Goal: Task Accomplishment & Management: Complete application form

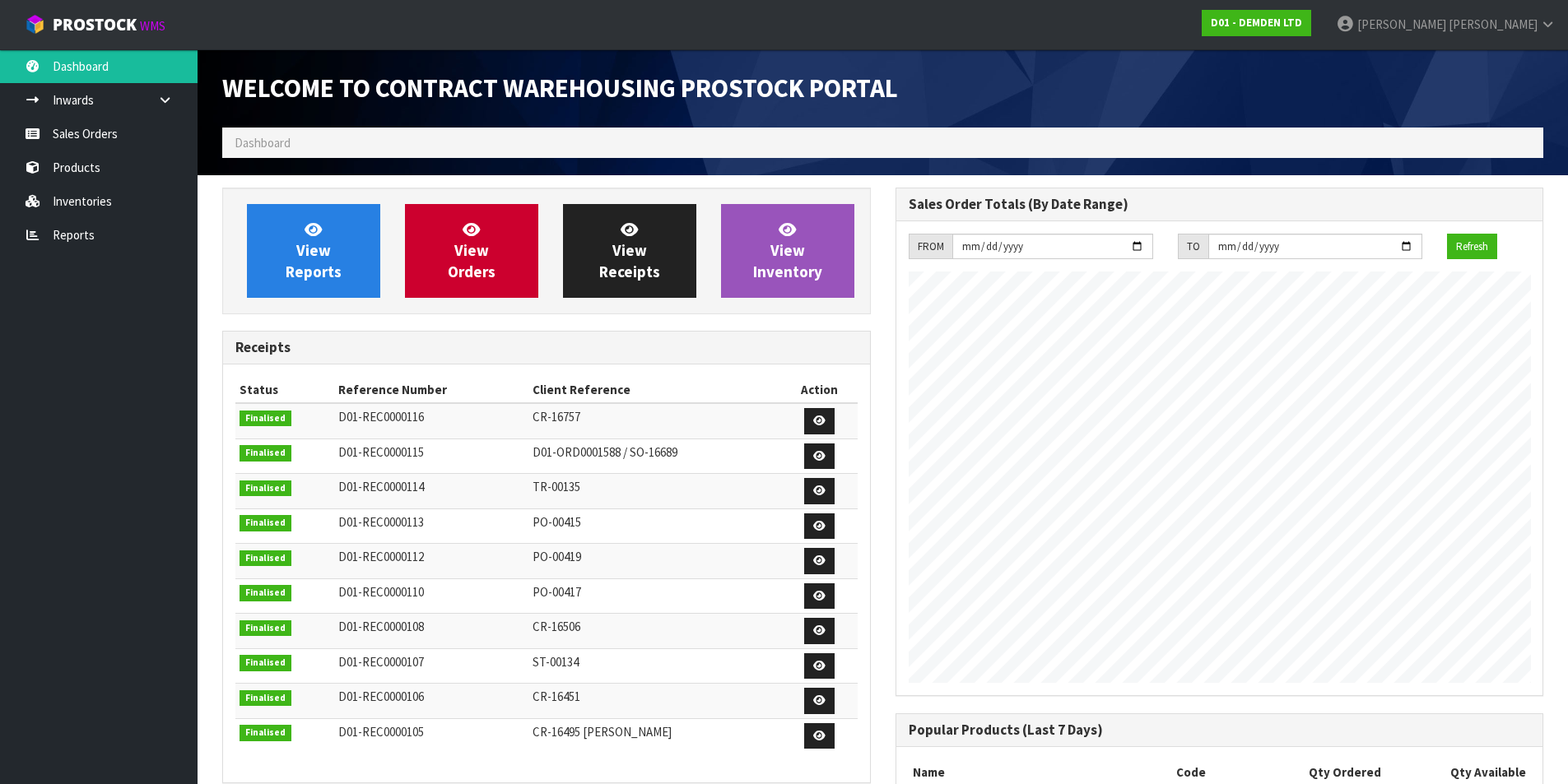
scroll to position [726, 672]
click at [458, 236] on link "View Orders" at bounding box center [472, 250] width 134 height 94
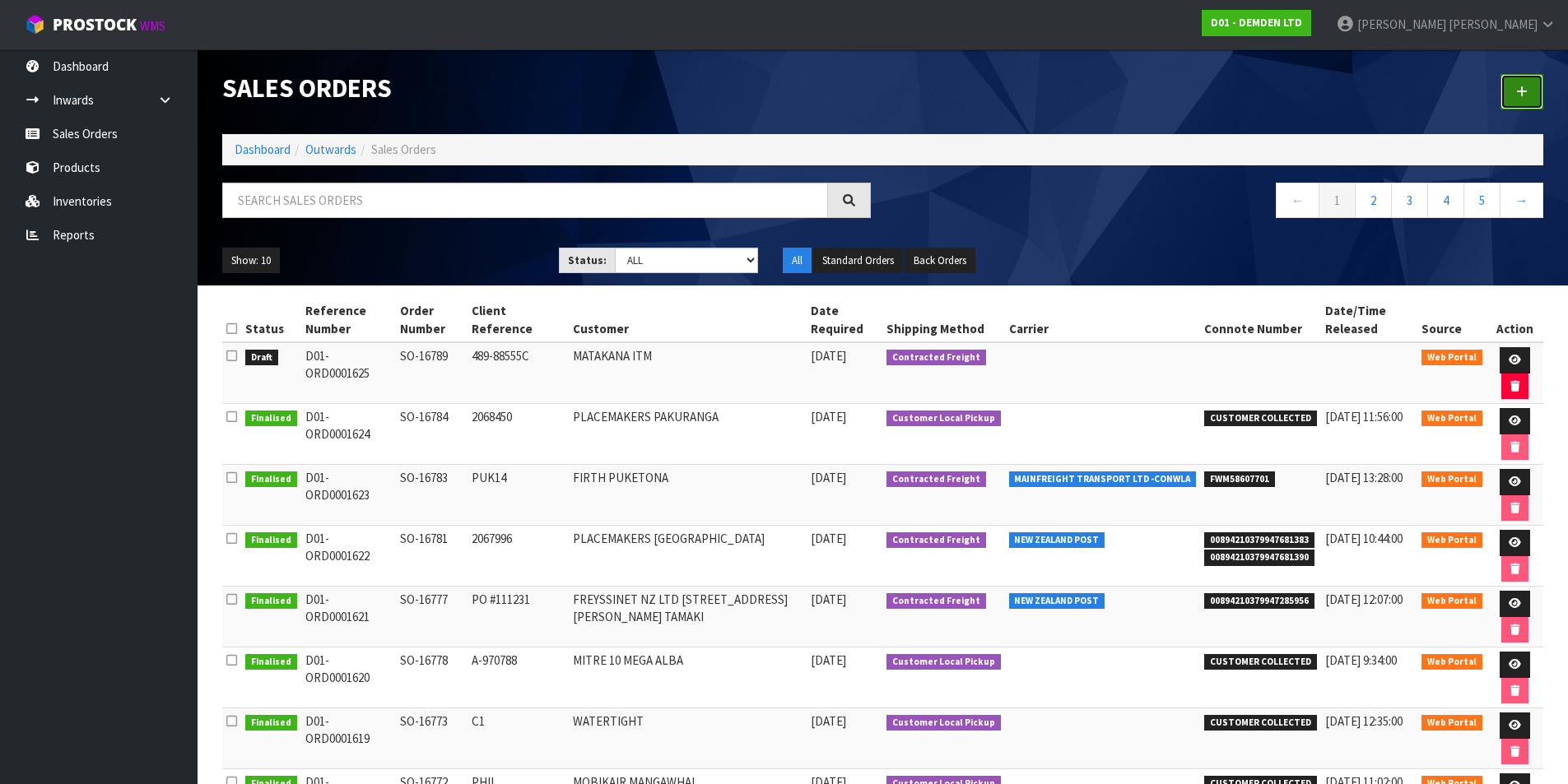
click at [1523, 92] on icon at bounding box center [1522, 91] width 11 height 12
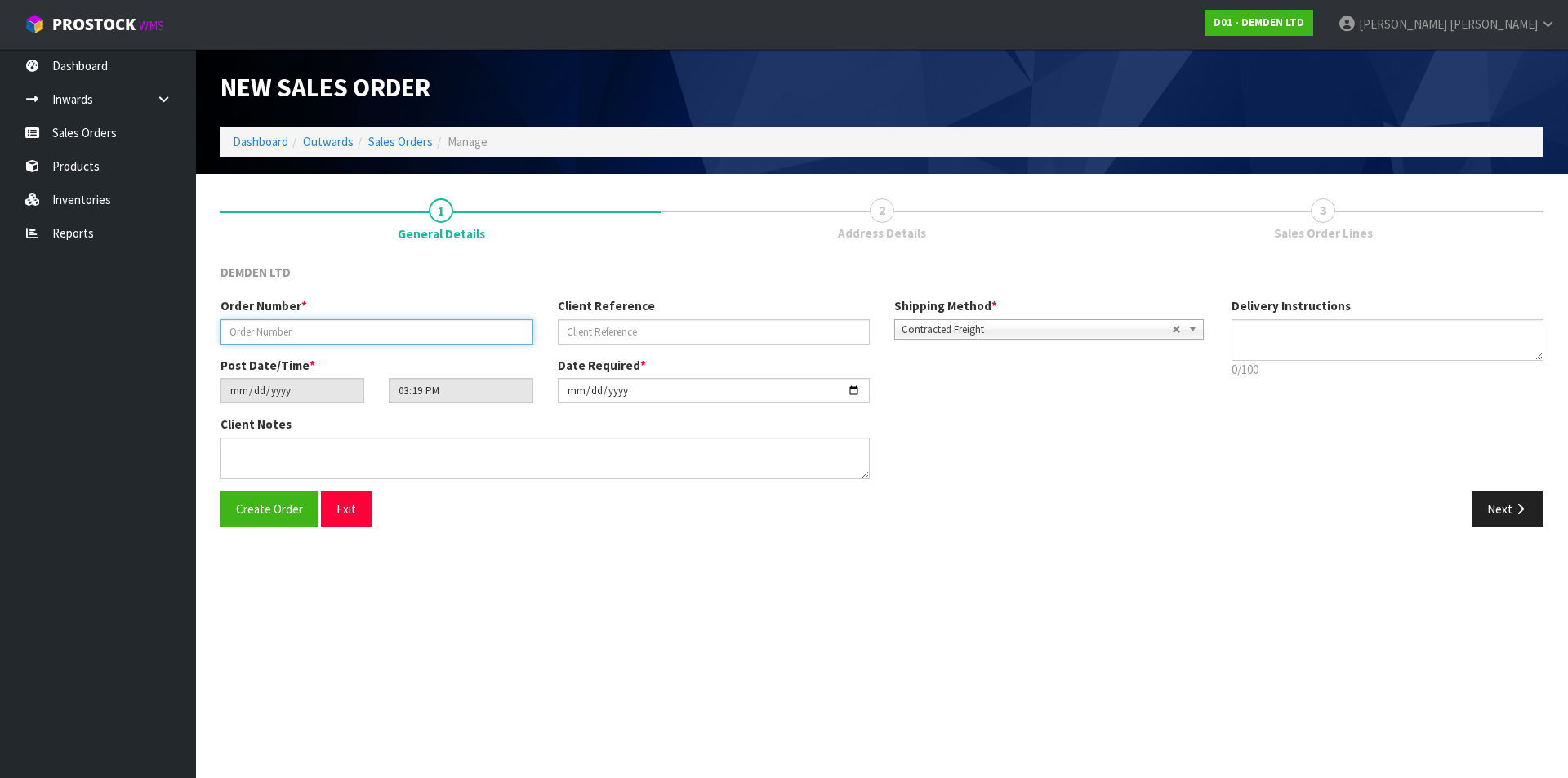
click at [330, 328] on input "text" at bounding box center [377, 332] width 313 height 26
type input "SO-16790"
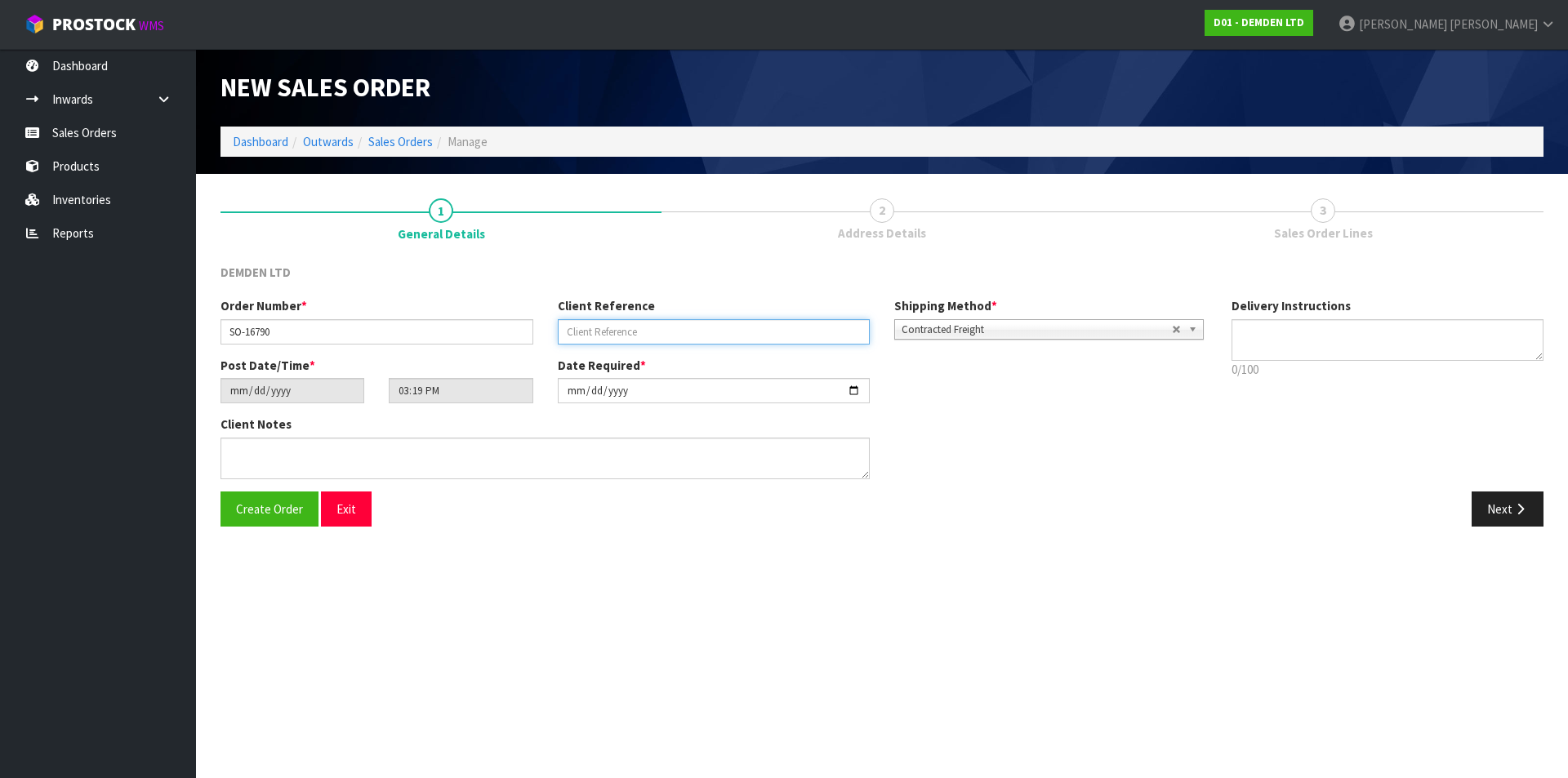
click at [589, 326] on input "text" at bounding box center [714, 332] width 313 height 26
paste input "4212691615"
type input "4212691615"
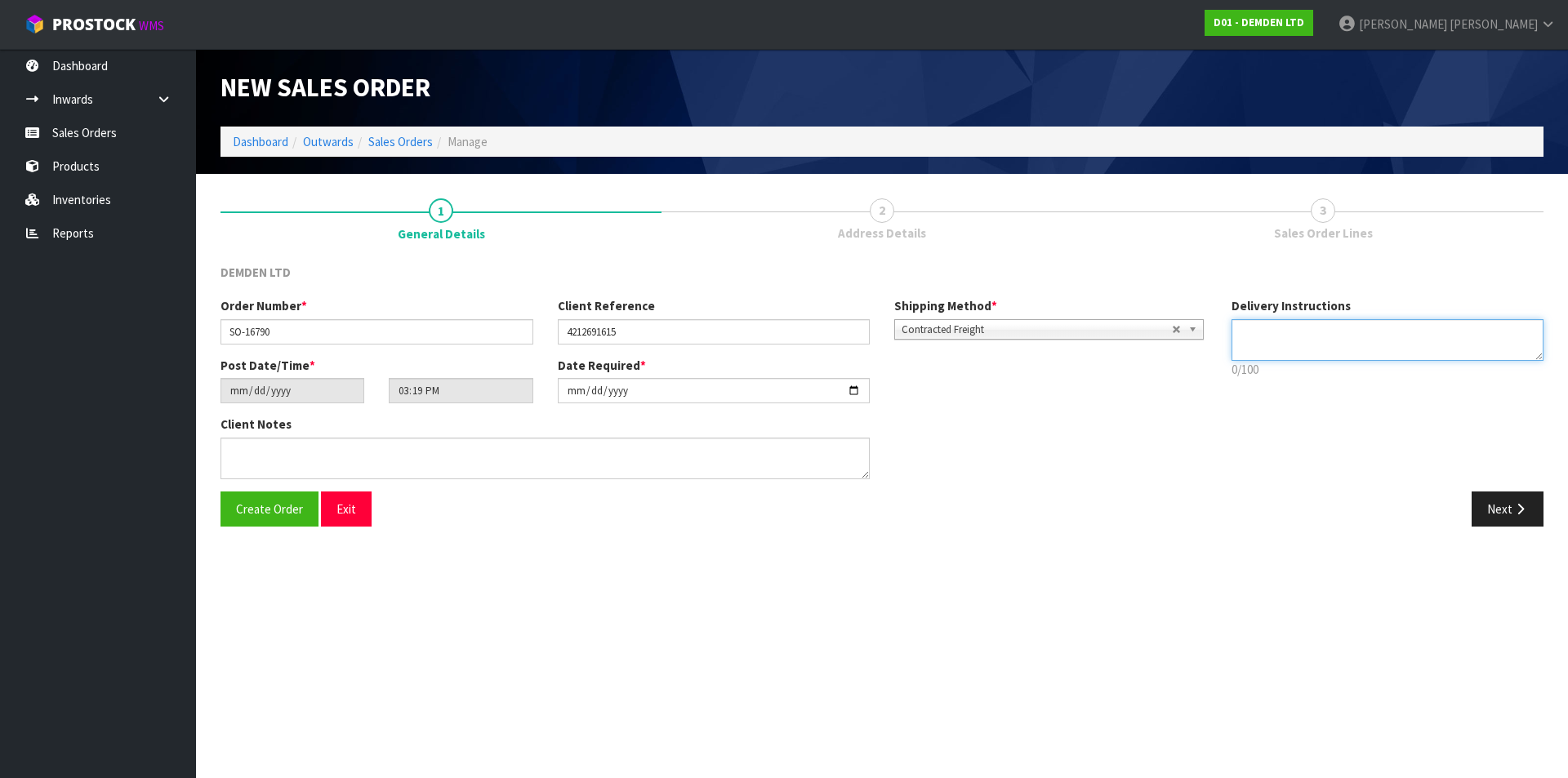
click at [1290, 331] on textarea at bounding box center [1388, 339] width 313 height 41
drag, startPoint x: 1379, startPoint y: 328, endPoint x: 1204, endPoint y: 336, distance: 175.2
click at [1204, 336] on div "Order Number * SO-16790 Client Reference 4212691615 Shipping Method * Pickup Co…" at bounding box center [881, 394] width 1347 height 193
type textarea "ATTENTION [PERSON_NAME]"
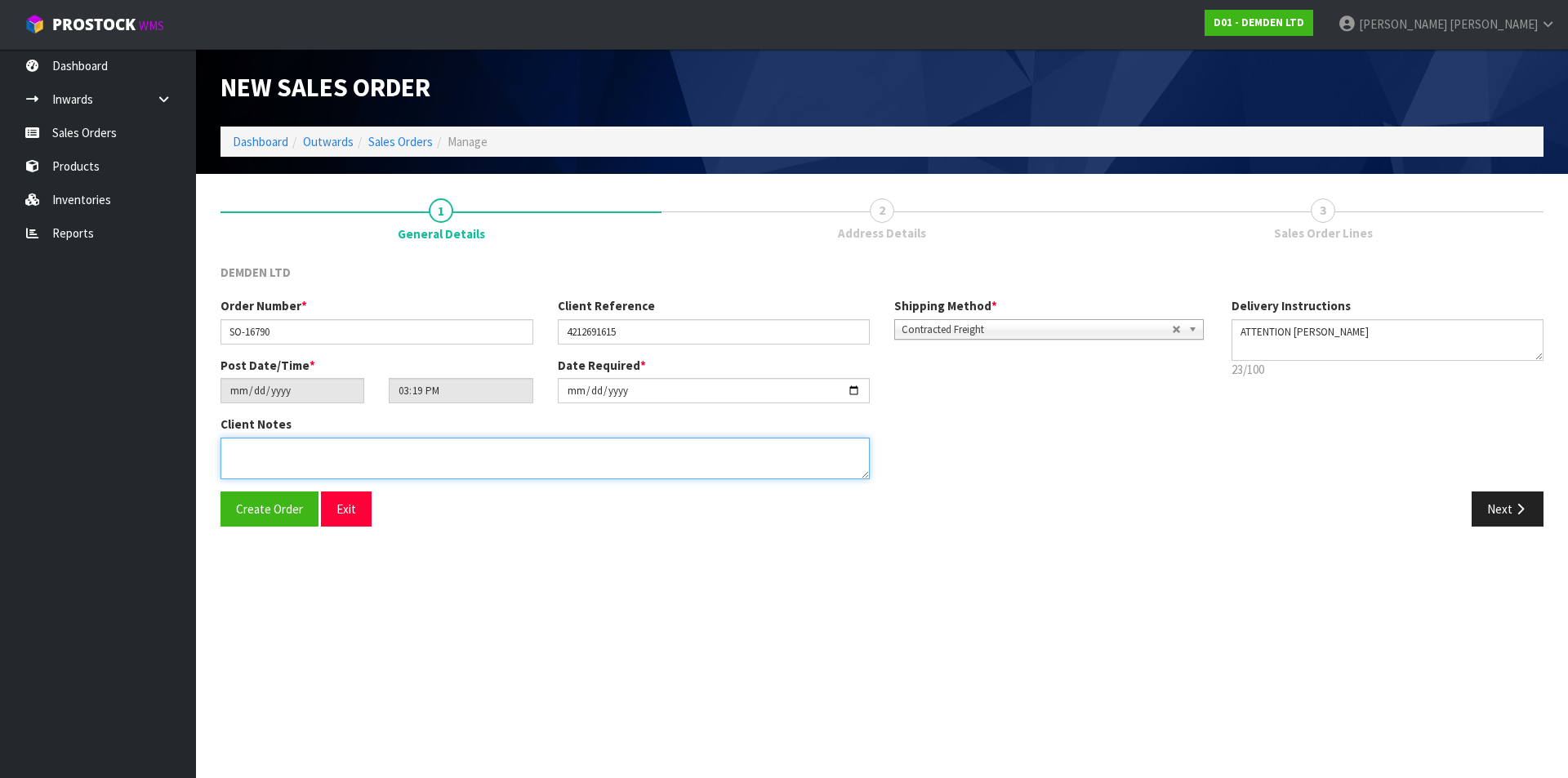
click at [301, 457] on textarea at bounding box center [545, 458] width 649 height 41
paste textarea "ATTENTION [PERSON_NAME]"
type textarea "ATTENTION [PERSON_NAME]"
click at [1502, 509] on button "Next" at bounding box center [1507, 509] width 72 height 35
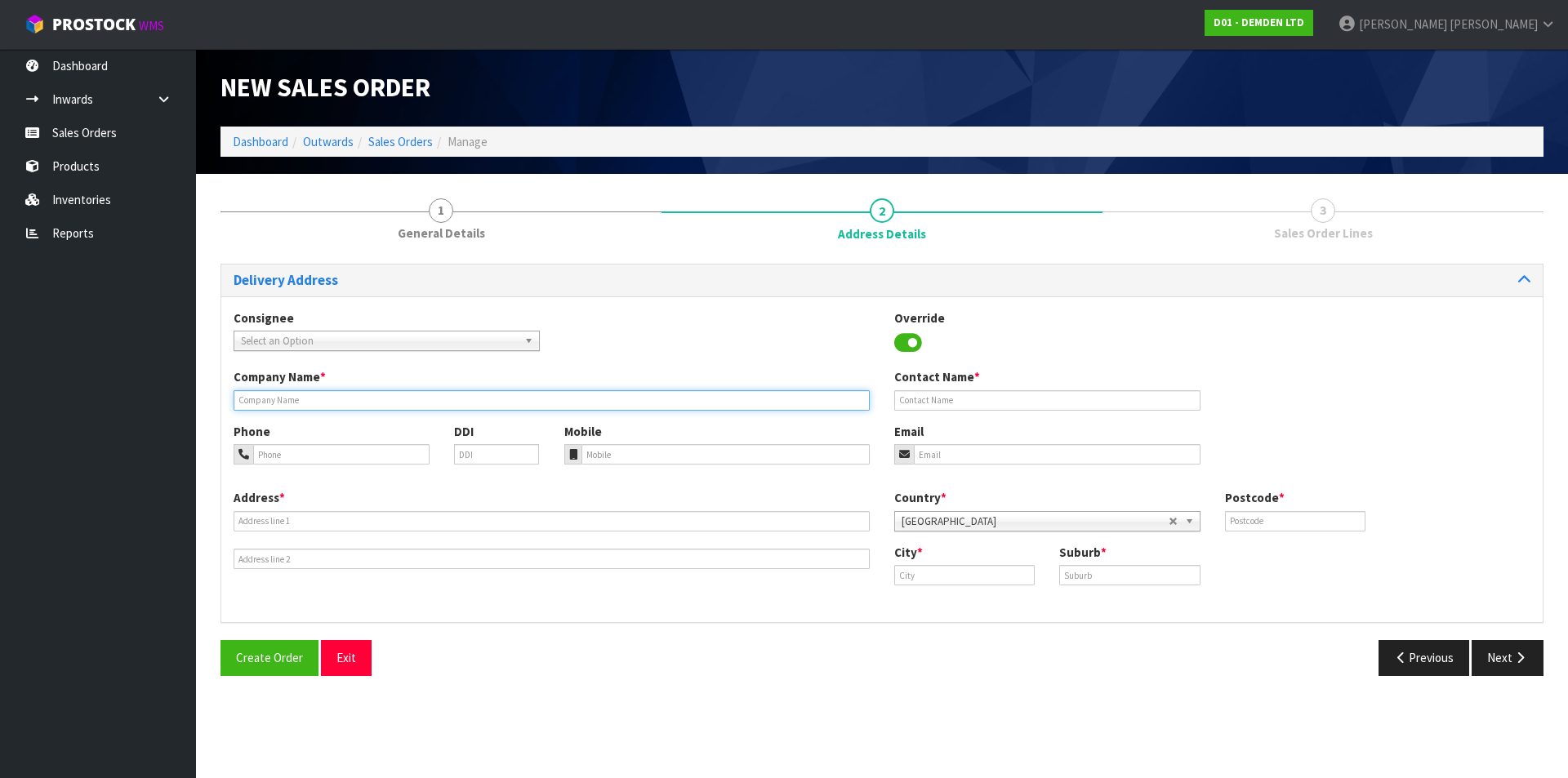
click at [258, 395] on input "text" at bounding box center [552, 400] width 636 height 20
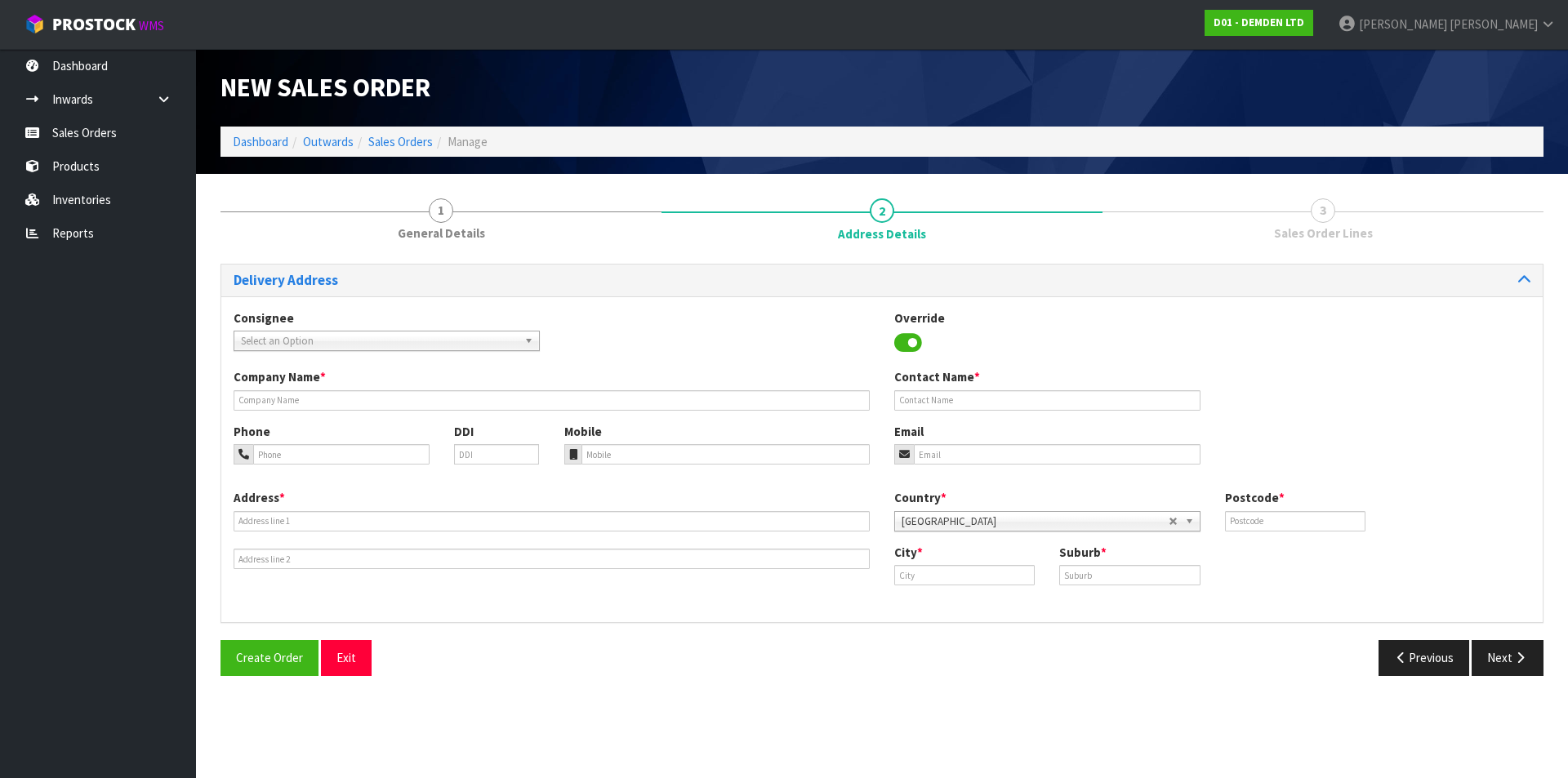
click at [665, 310] on div "Consignee 000001.BAY MECHANICS - BAY MECHANICS 000001A - BRAKE & TRANSMISSION N…" at bounding box center [882, 338] width 1321 height 60
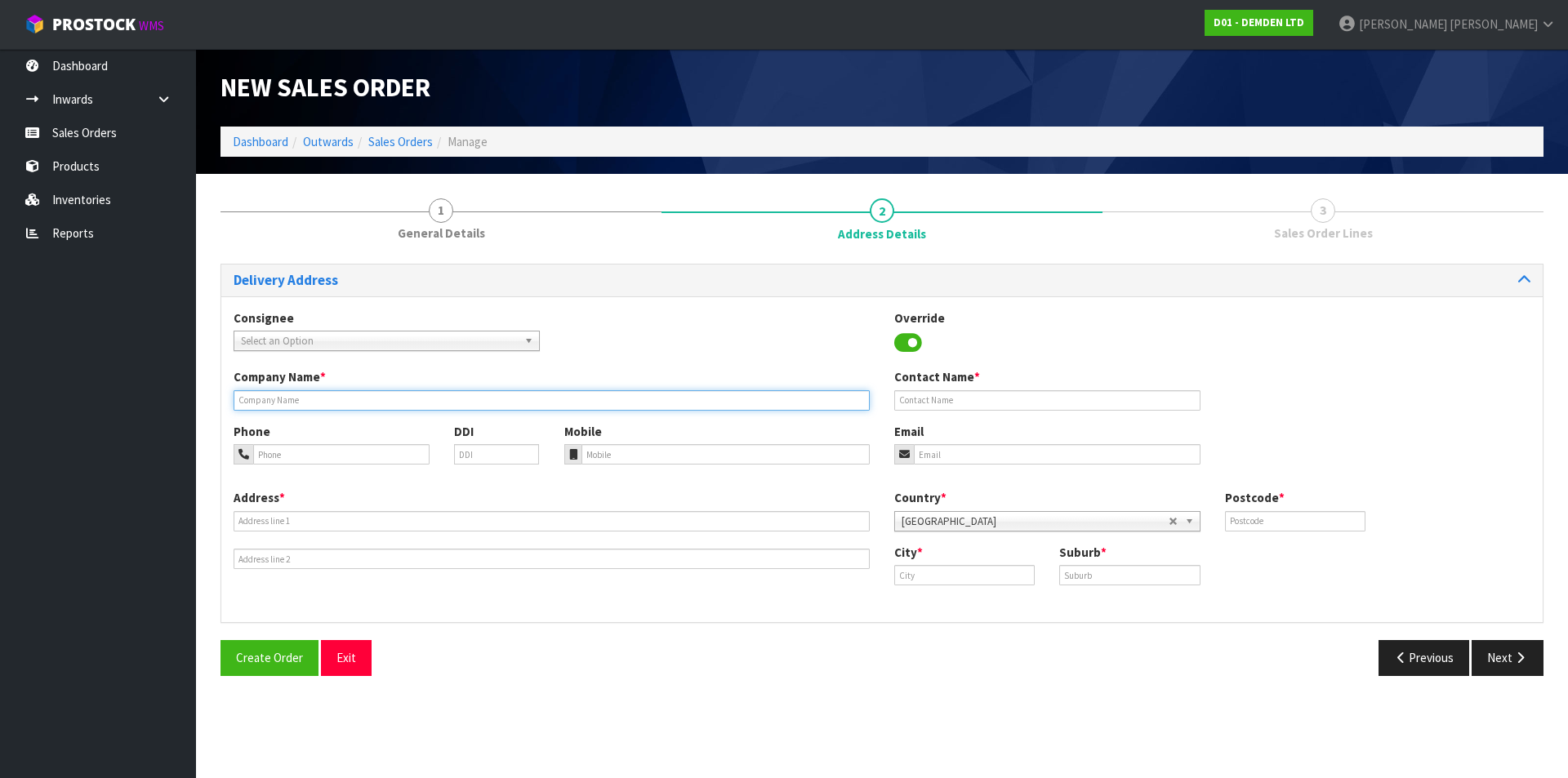
click at [335, 397] on input "text" at bounding box center [552, 400] width 636 height 20
type input "HEB CONSTRUCTION LTD"
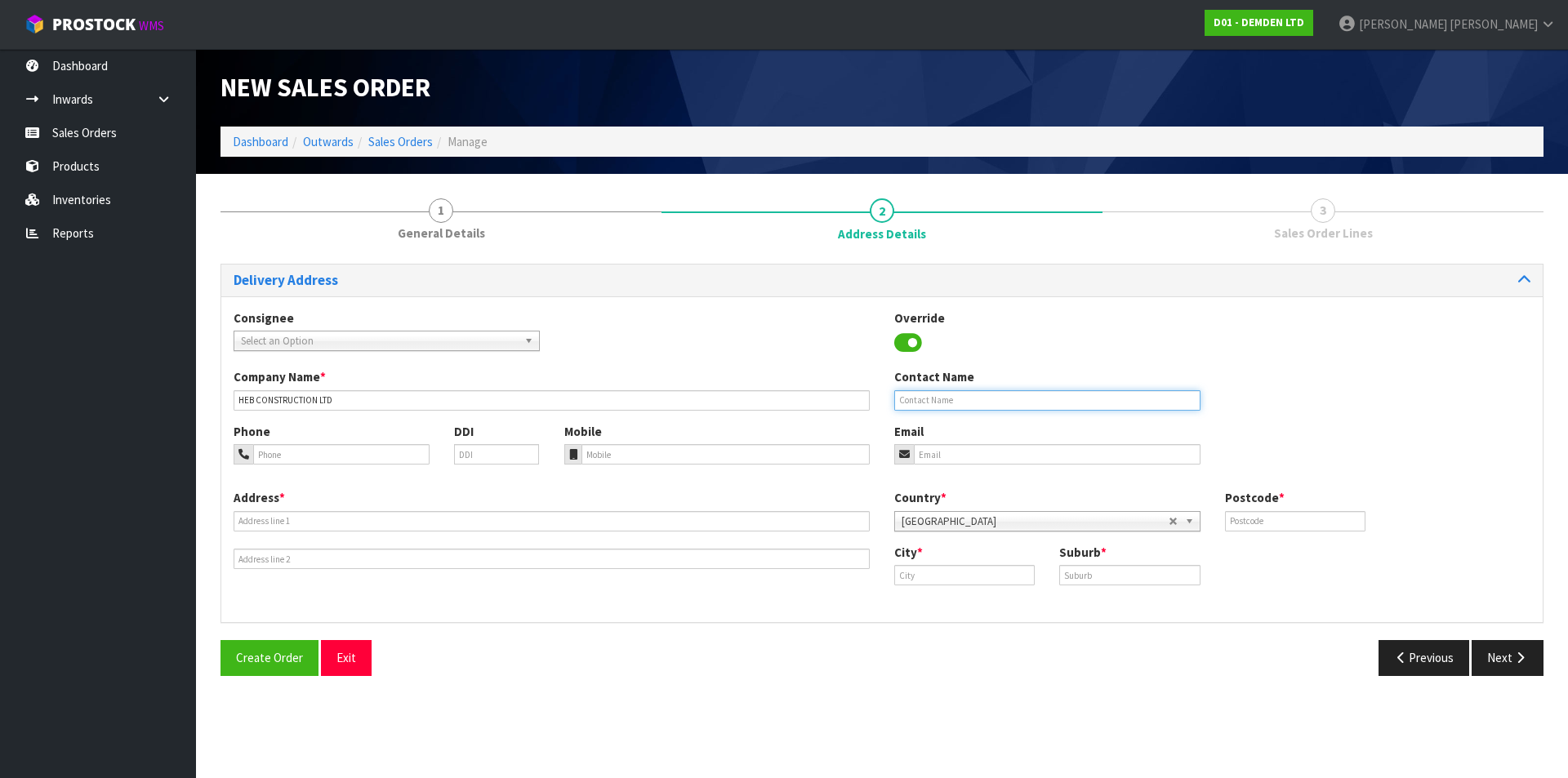
click at [921, 396] on input "text" at bounding box center [1047, 400] width 306 height 20
type input "[PERSON_NAME]"
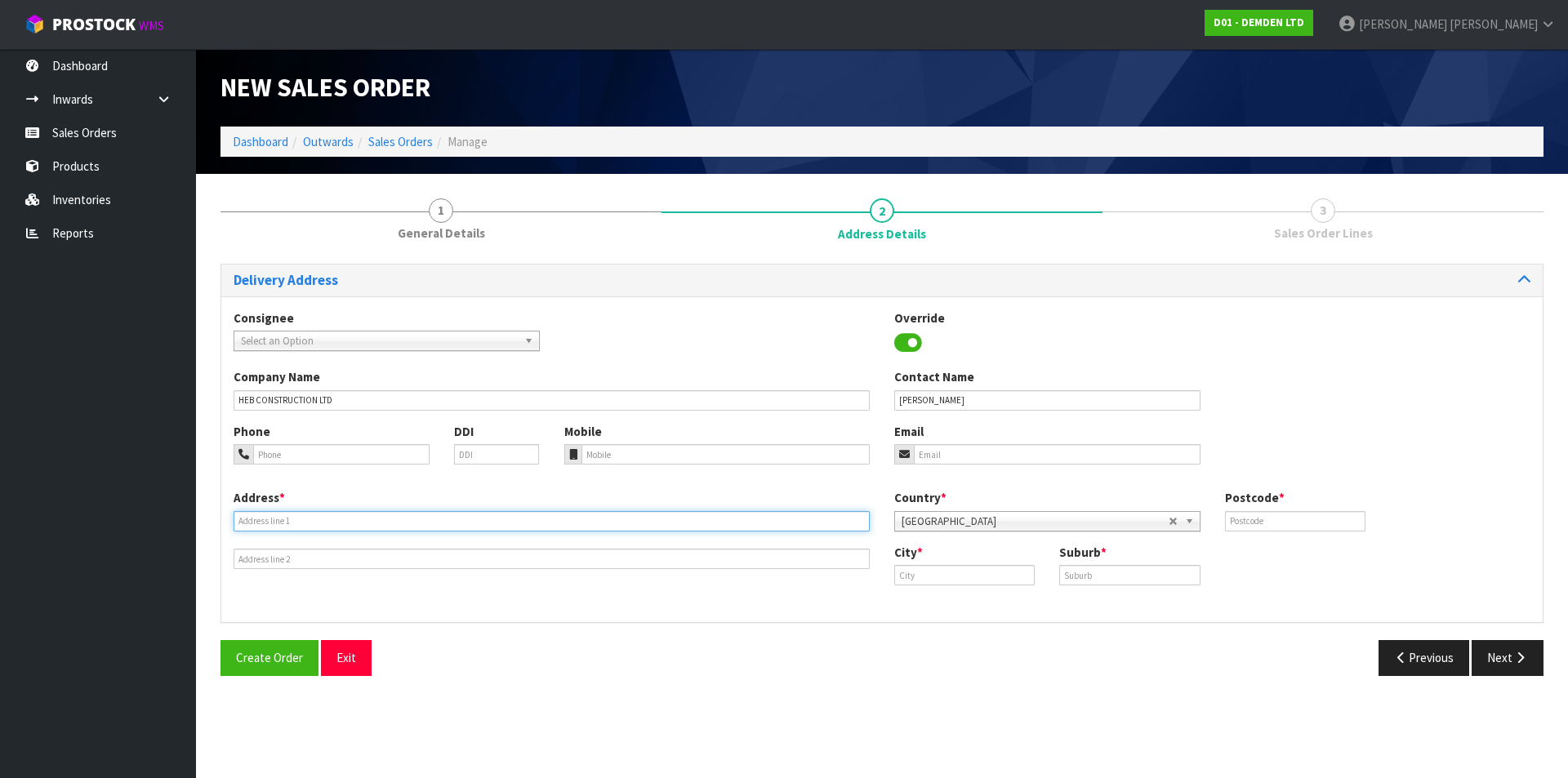
click at [328, 516] on input "text" at bounding box center [552, 521] width 636 height 20
type input "[STREET_ADDRESS][PERSON_NAME]"
type input "3175"
type input "m"
type input "Mt Maunganui"
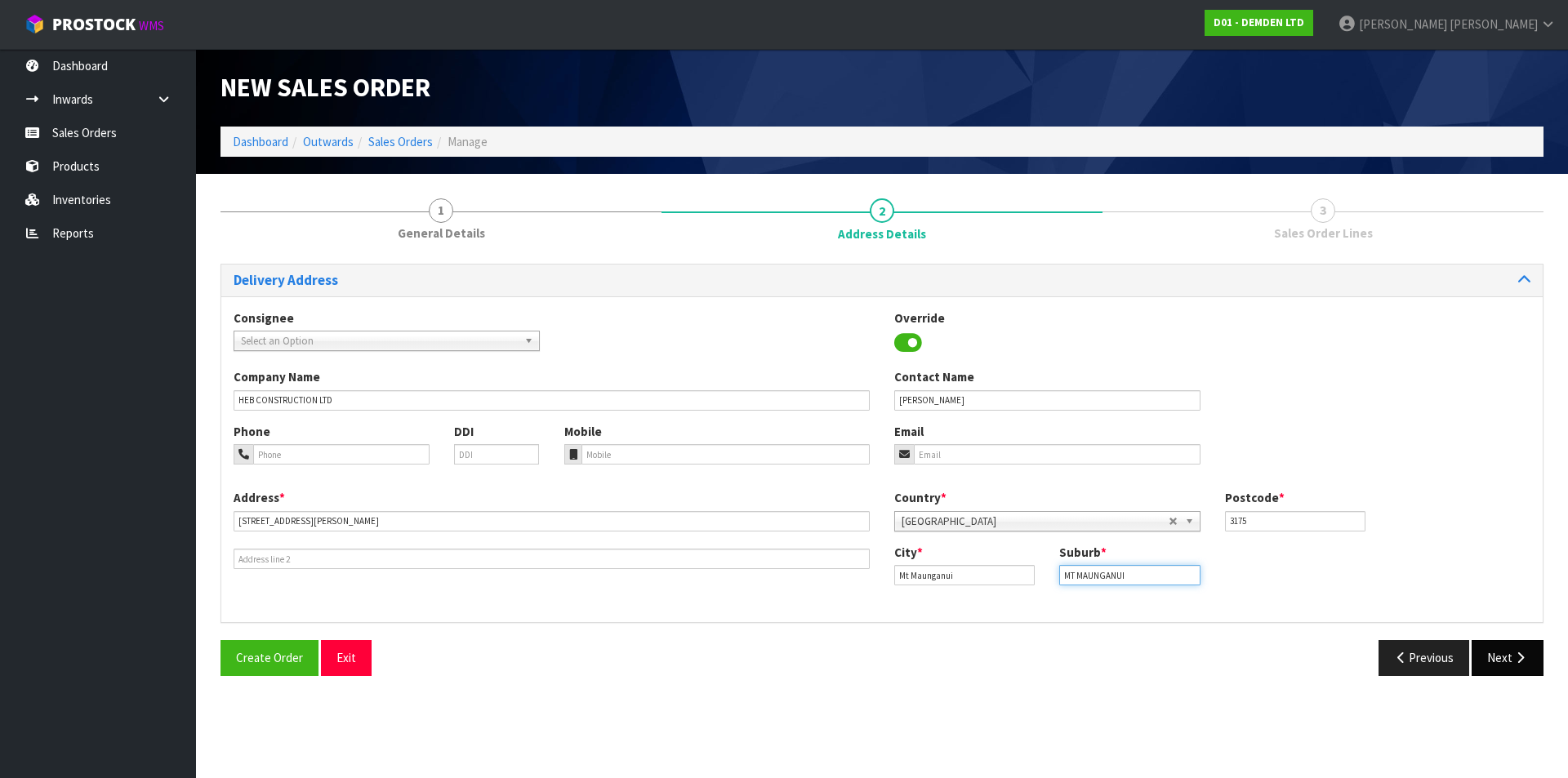
type input "MT MAUNGANUI"
click at [1494, 656] on button "Next" at bounding box center [1507, 658] width 72 height 35
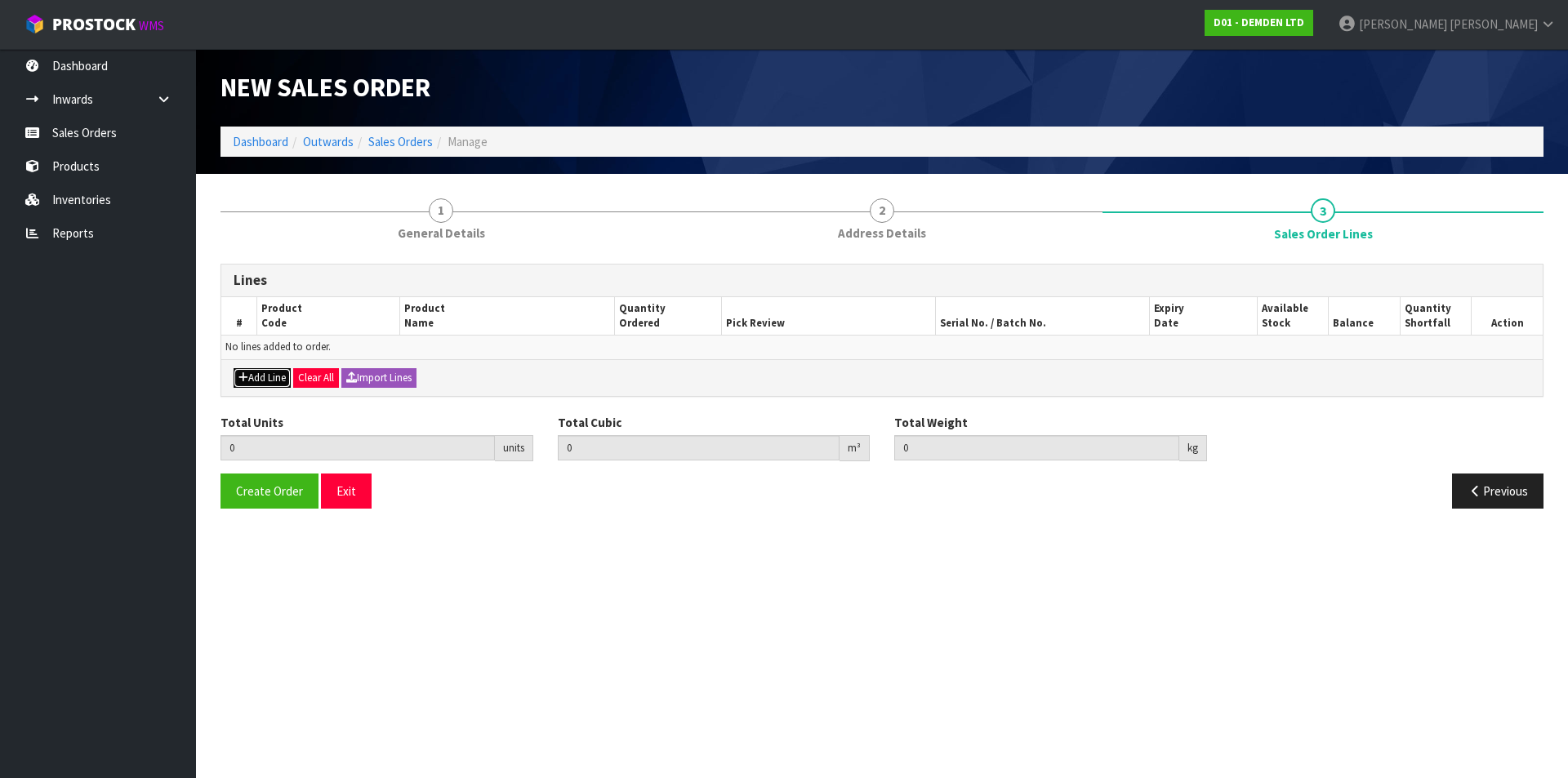
click at [269, 382] on button "Add Line" at bounding box center [262, 377] width 57 height 19
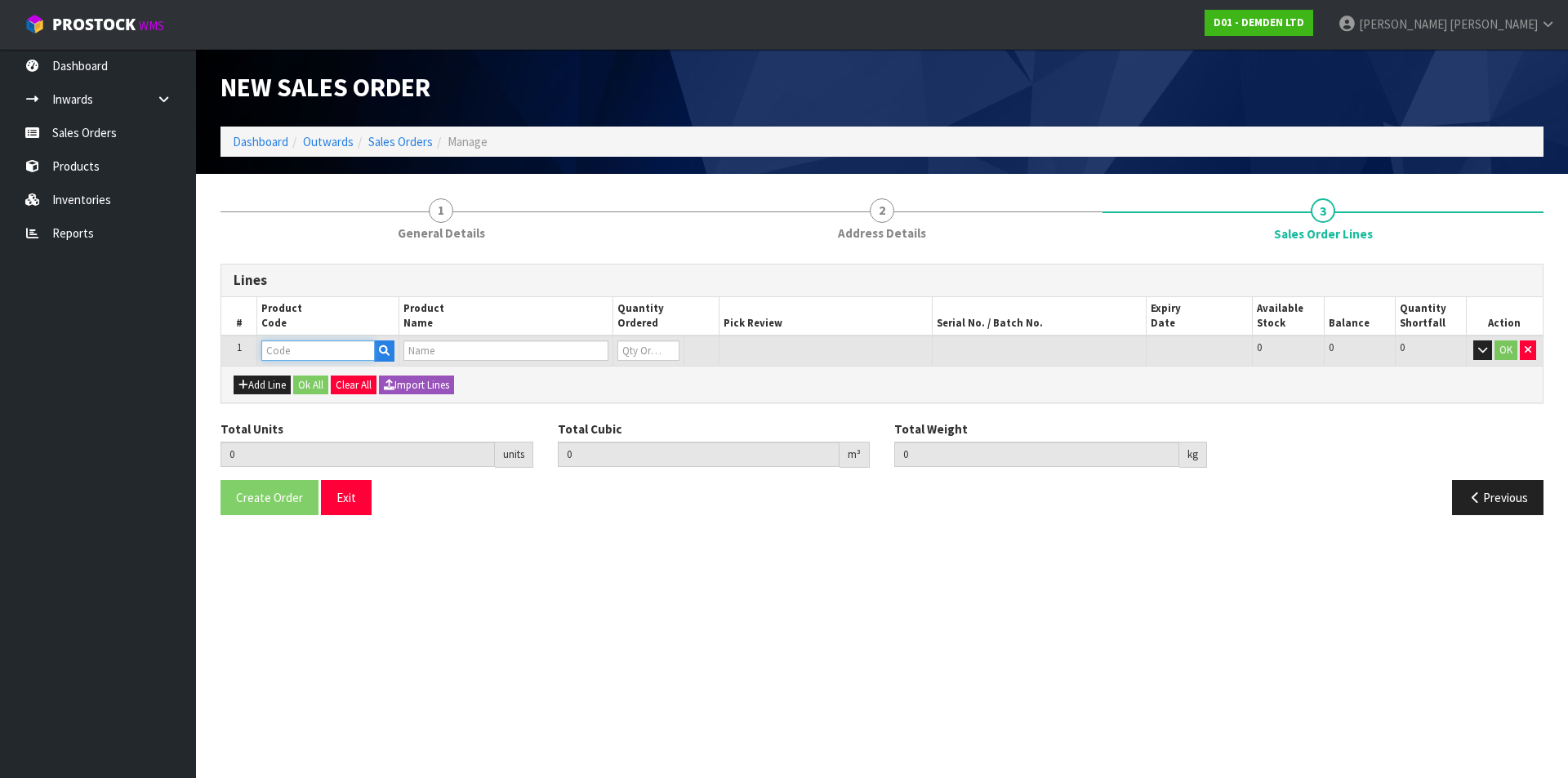
click at [282, 349] on input "text" at bounding box center [317, 350] width 113 height 20
type input "160020"
type input "0.000000"
type input "0.000"
type input "XYPEX PATCH N PLUG 20KG"
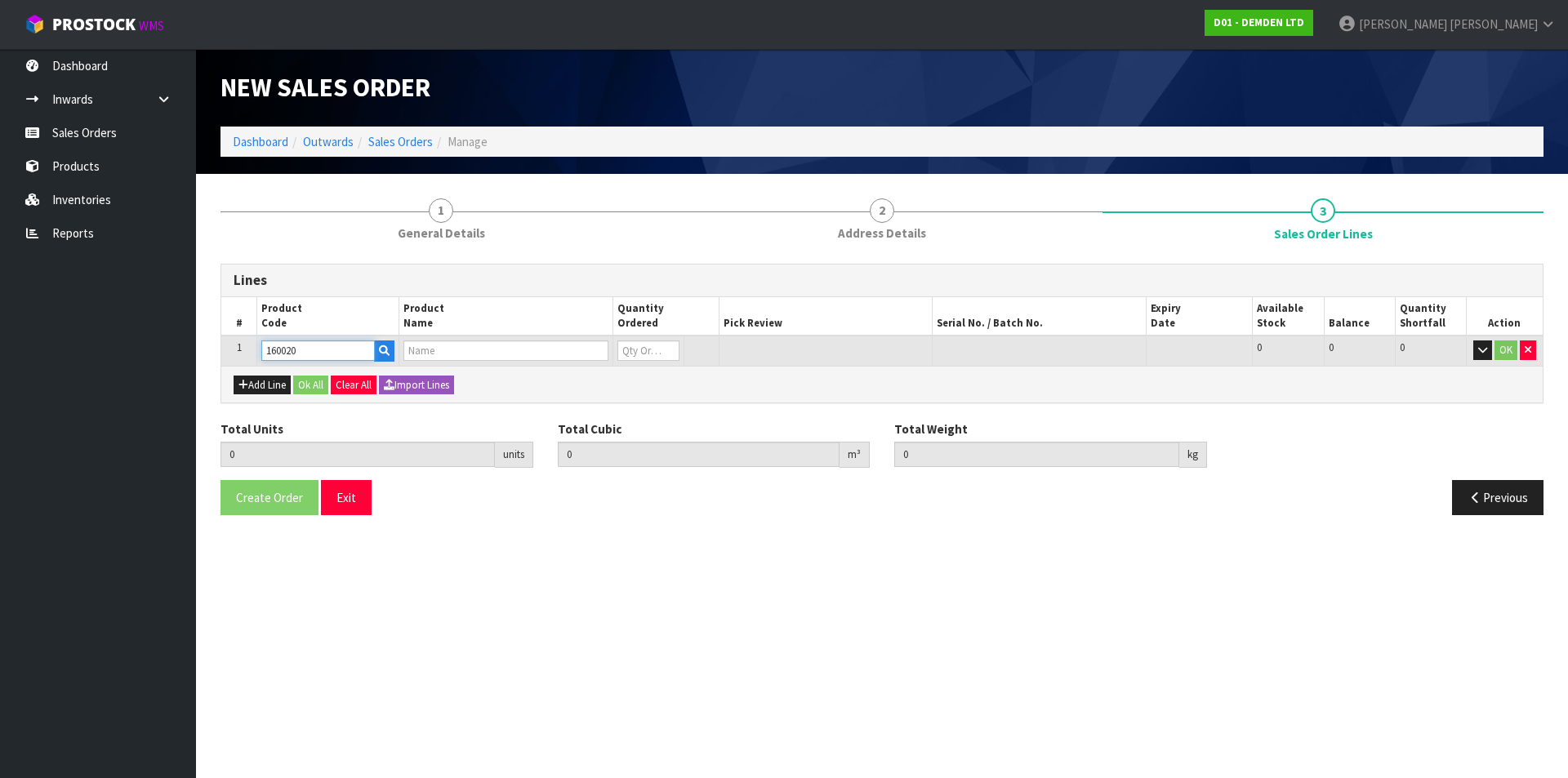
type input "0"
type input "160020"
type input "1"
type input "0.0369"
type input "20.8"
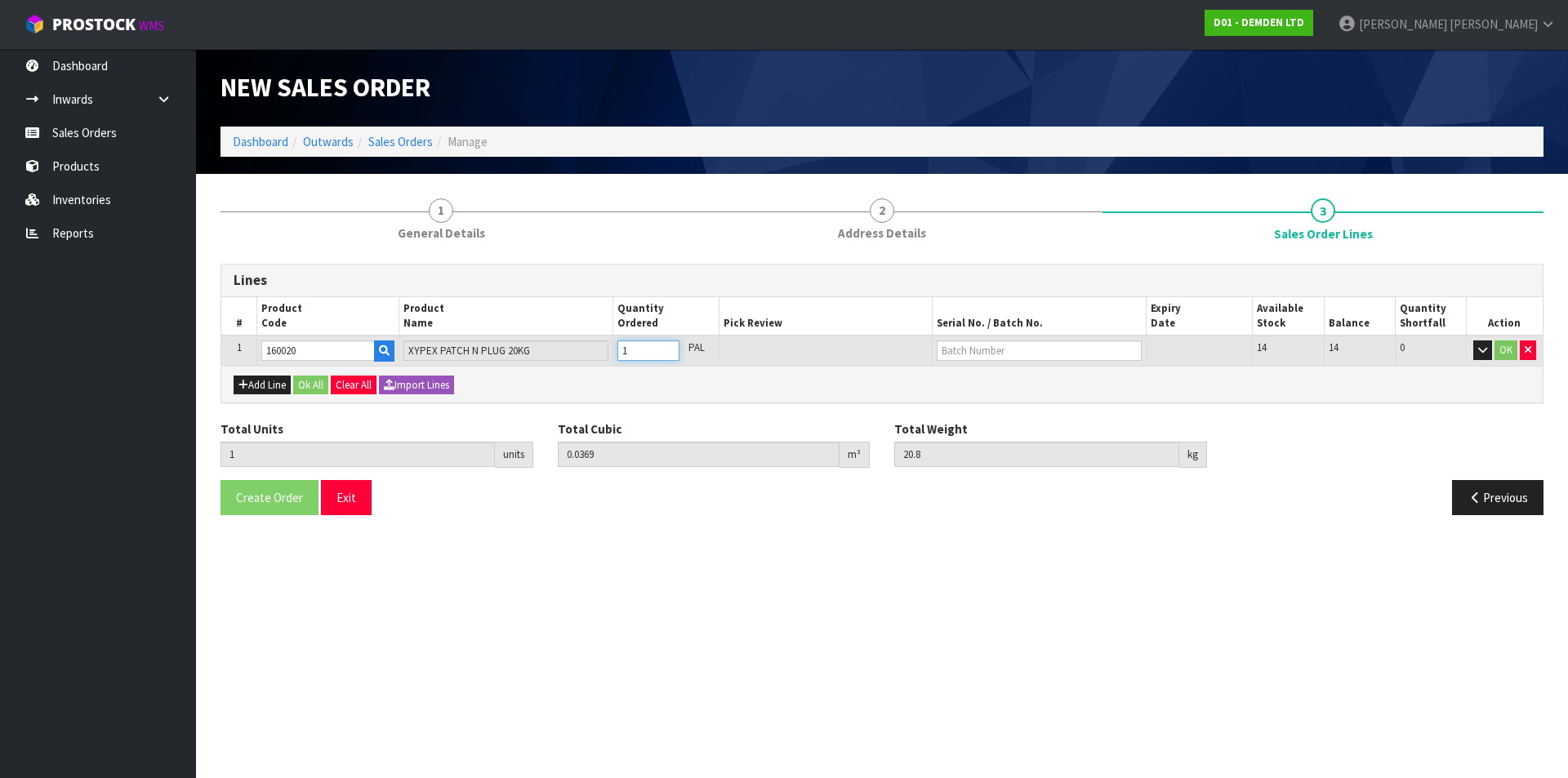
type input "1"
click at [670, 344] on input "1" at bounding box center [647, 350] width 62 height 20
type input "2"
type input "0.0738"
type input "41.6"
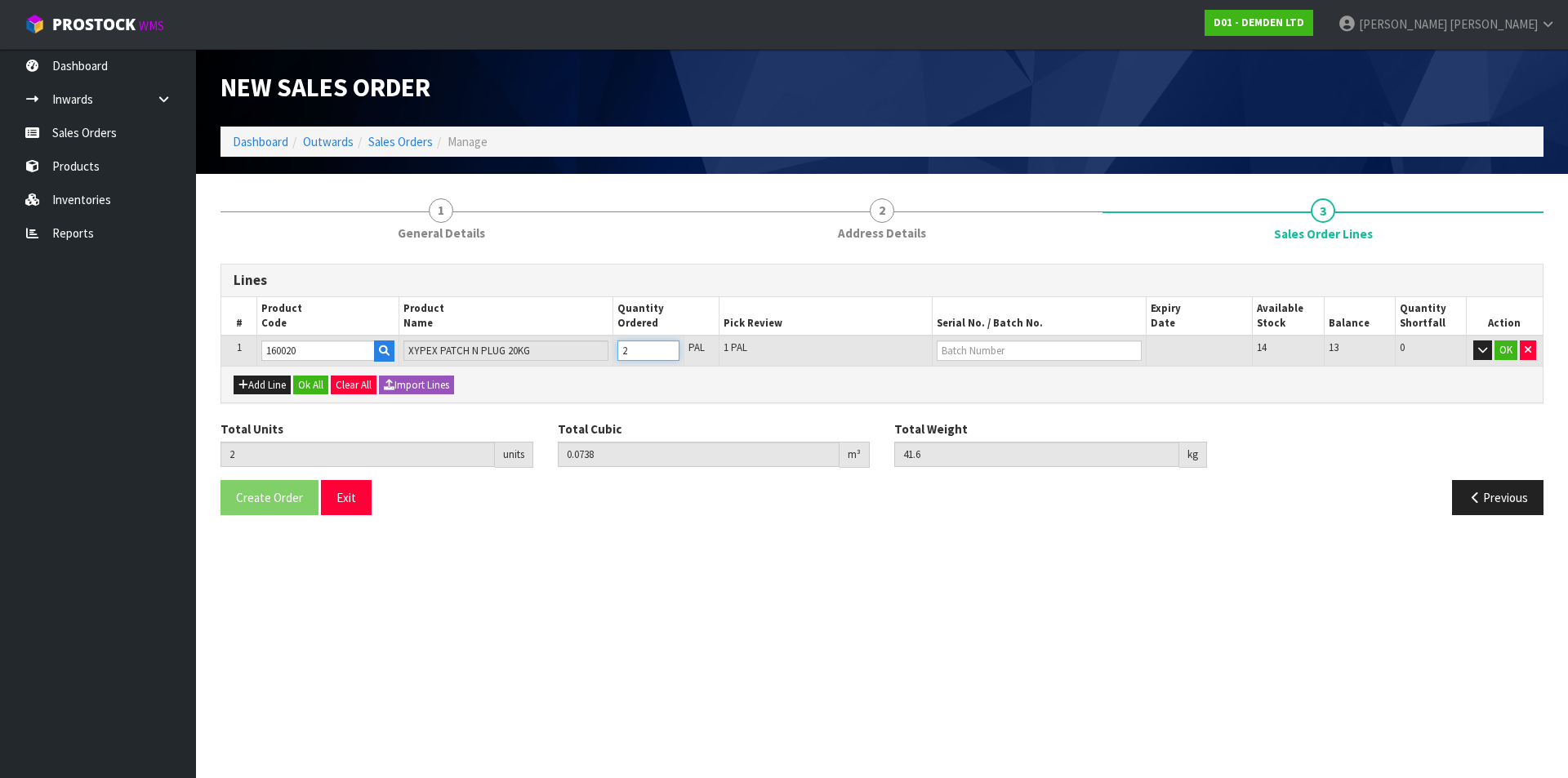
type input "2"
click at [670, 344] on input "2" at bounding box center [647, 350] width 62 height 20
type input "3"
type input "0.1107"
type input "62.4"
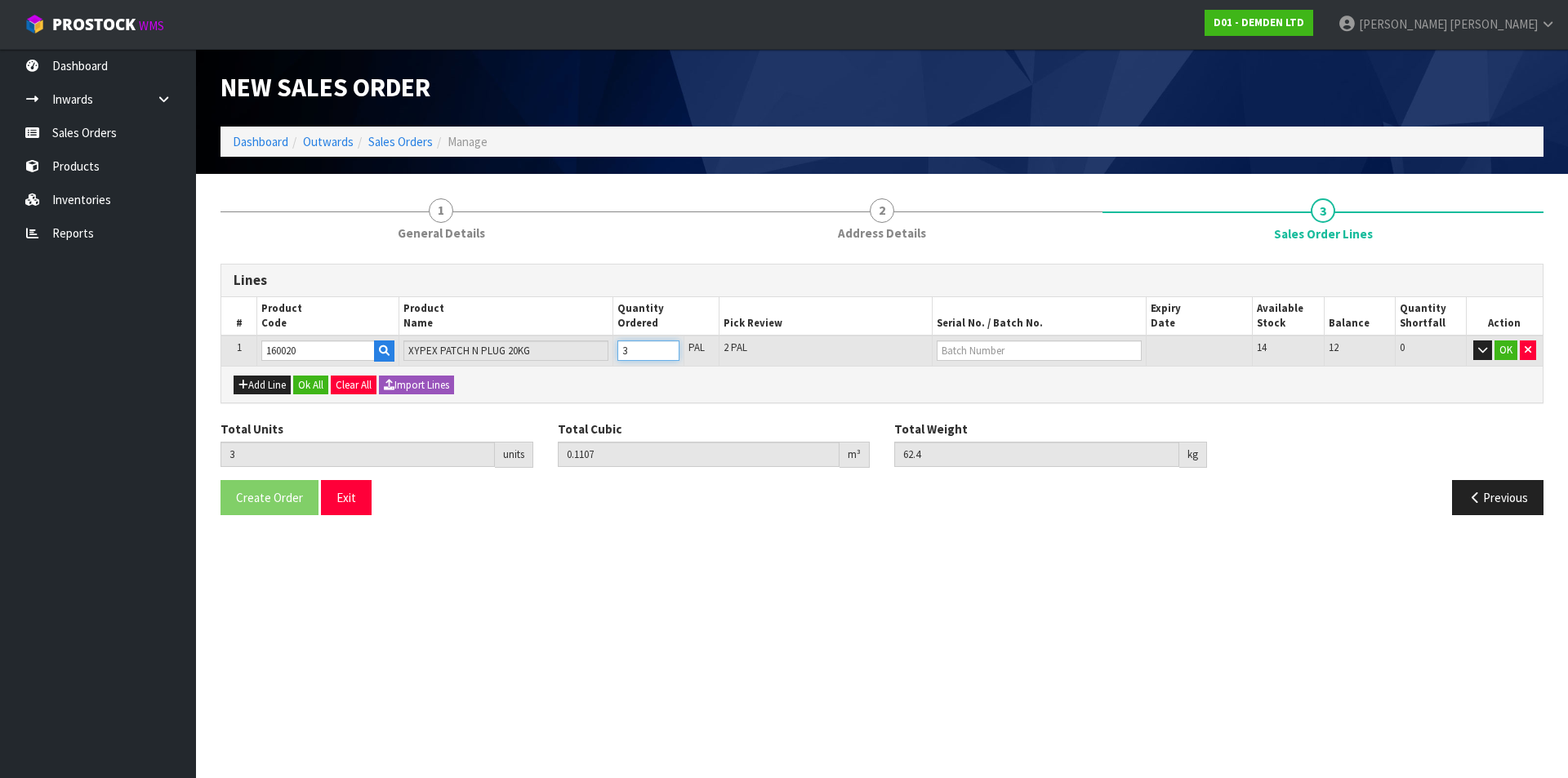
type input "3"
click at [670, 344] on input "3" at bounding box center [647, 350] width 62 height 20
type input "4"
type input "0.1476"
type input "83.2"
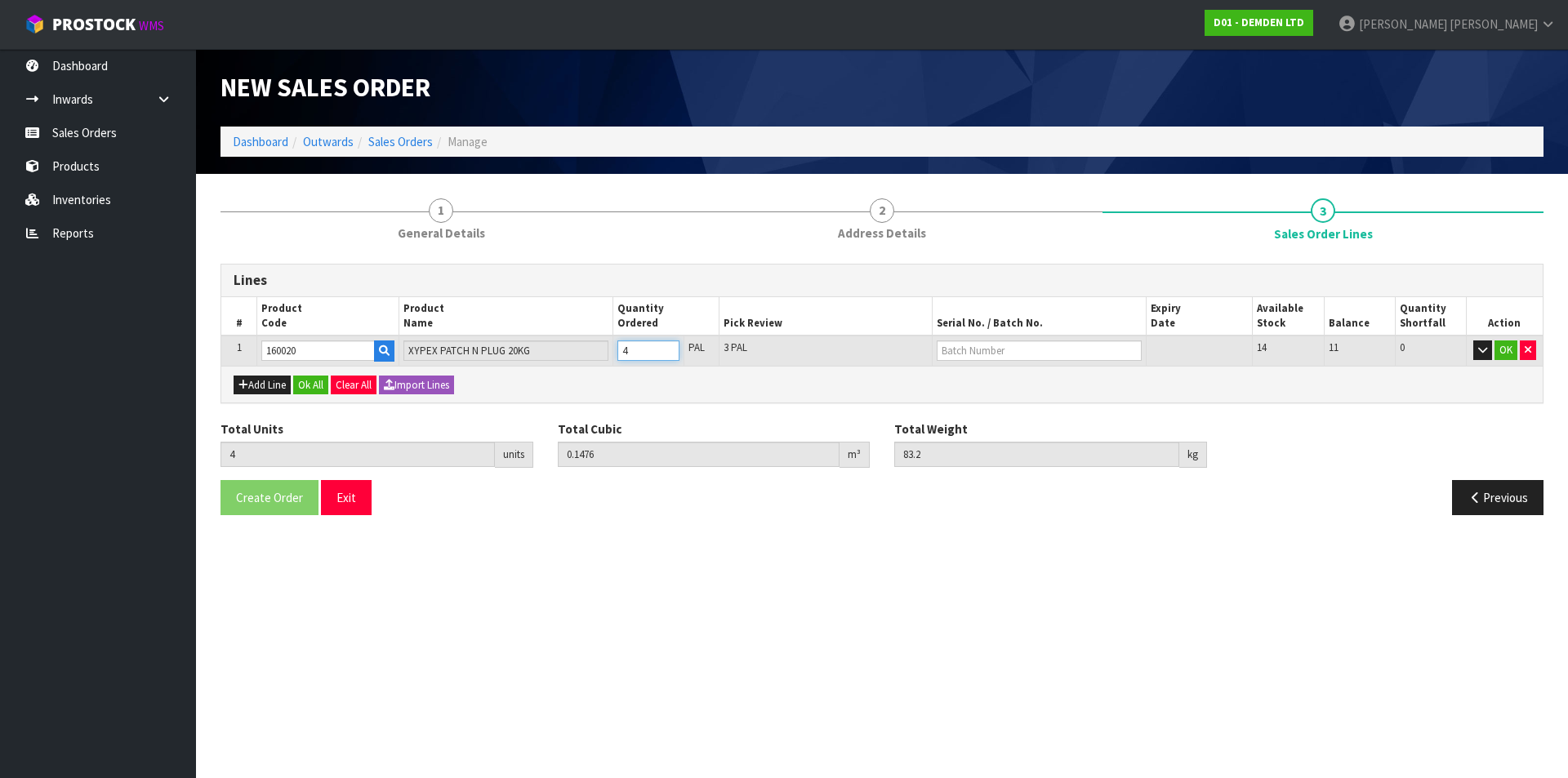
type input "4"
click at [670, 344] on input "4" at bounding box center [647, 350] width 62 height 20
type input "5"
type input "0.1845"
type input "104"
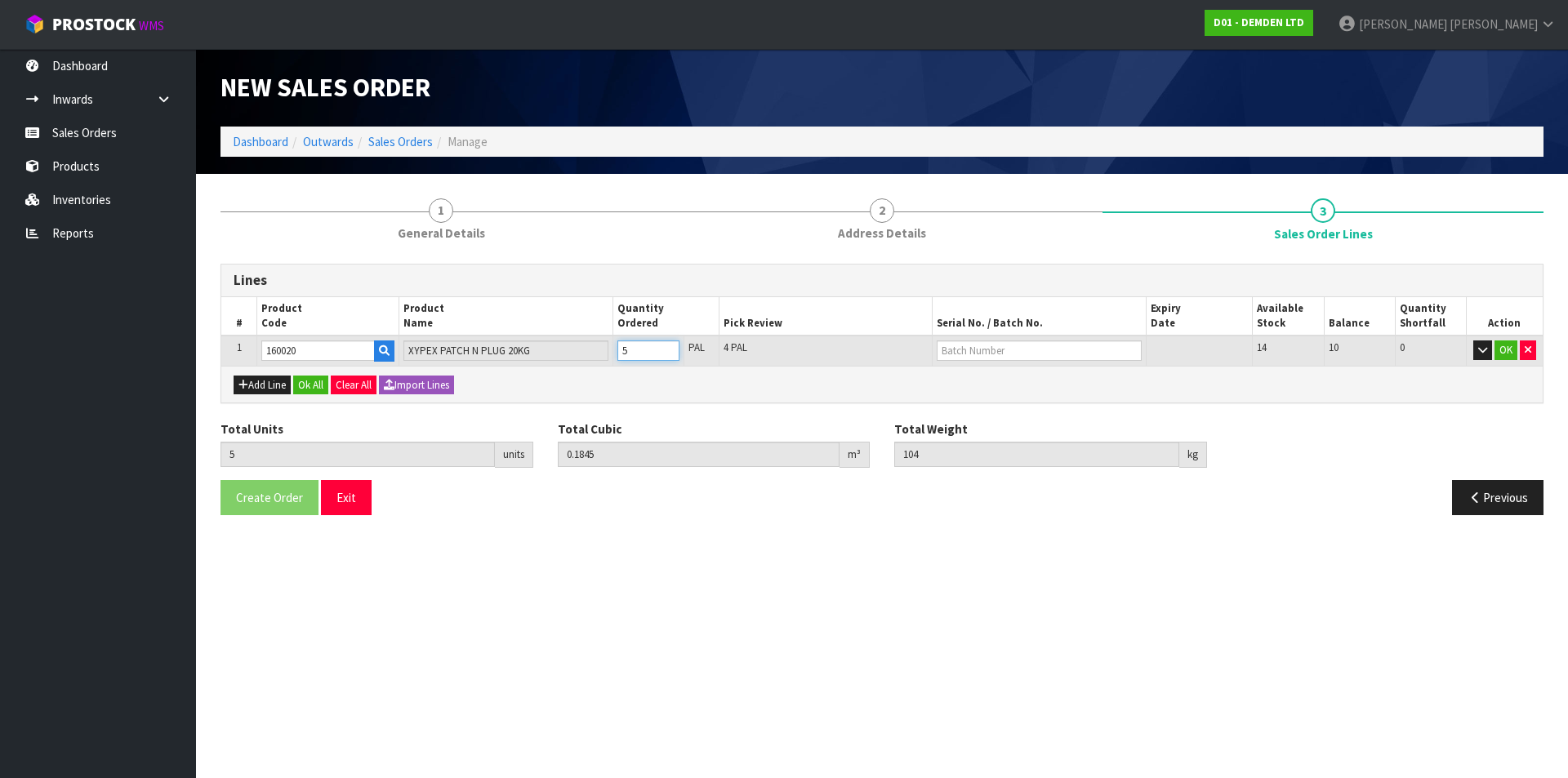
type input "5"
click at [670, 344] on input "5" at bounding box center [647, 350] width 62 height 20
click at [993, 353] on input "text" at bounding box center [1038, 350] width 204 height 20
click at [979, 399] on link "12825AK" at bounding box center [1002, 400] width 129 height 22
type input "12825AK"
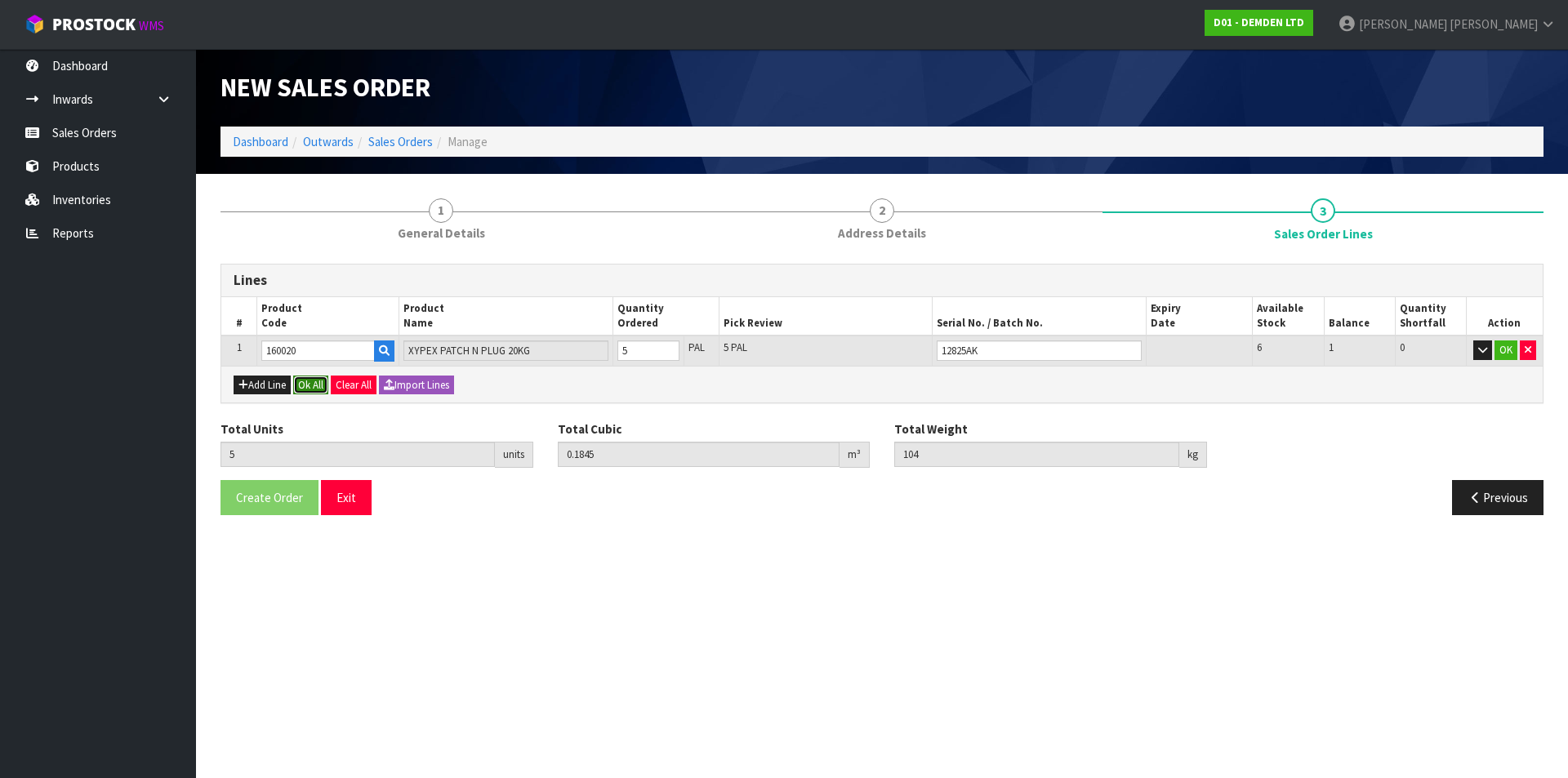
click at [316, 383] on button "Ok All" at bounding box center [311, 384] width 35 height 19
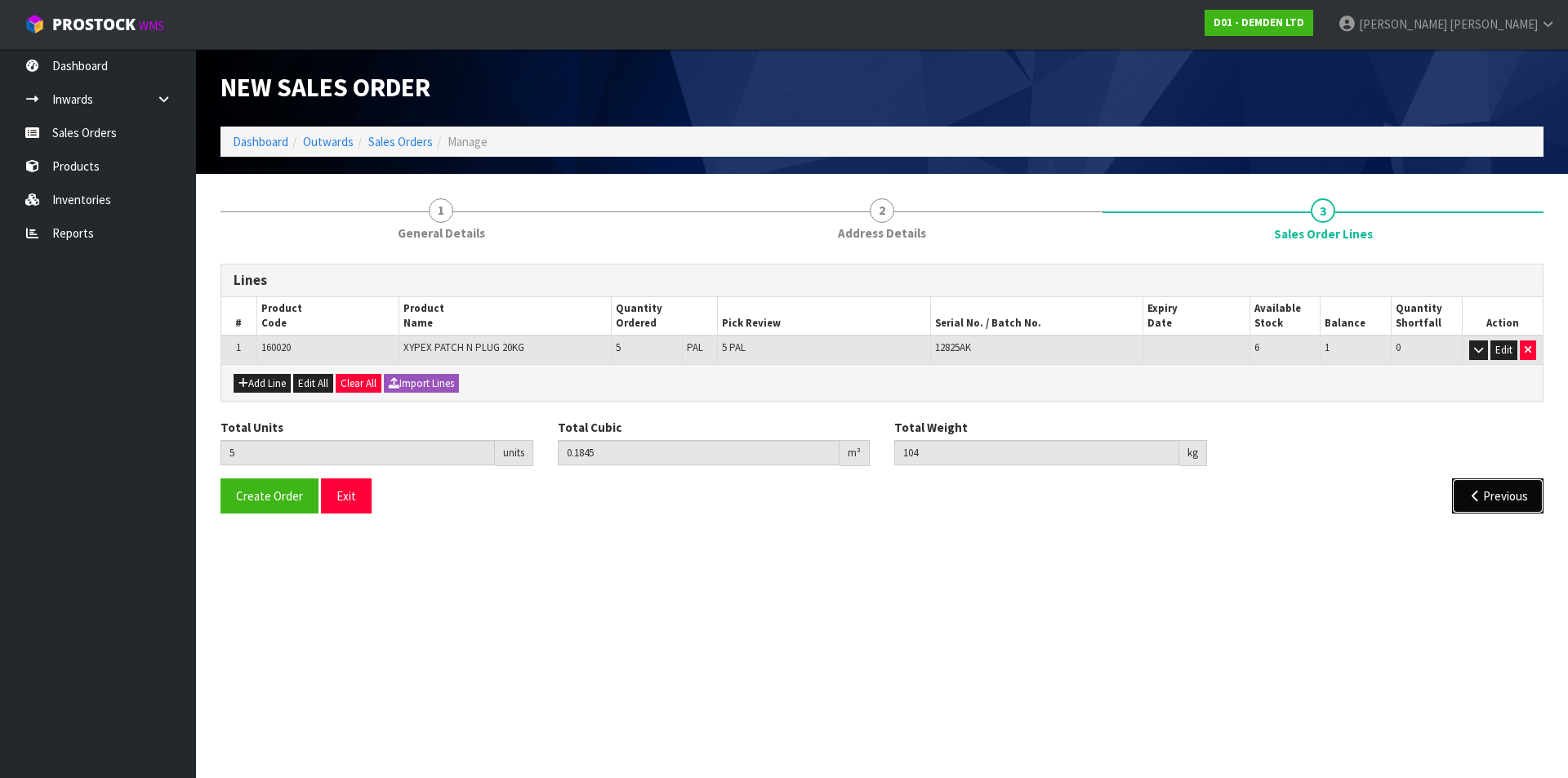
click at [1490, 488] on button "Previous" at bounding box center [1496, 496] width 91 height 35
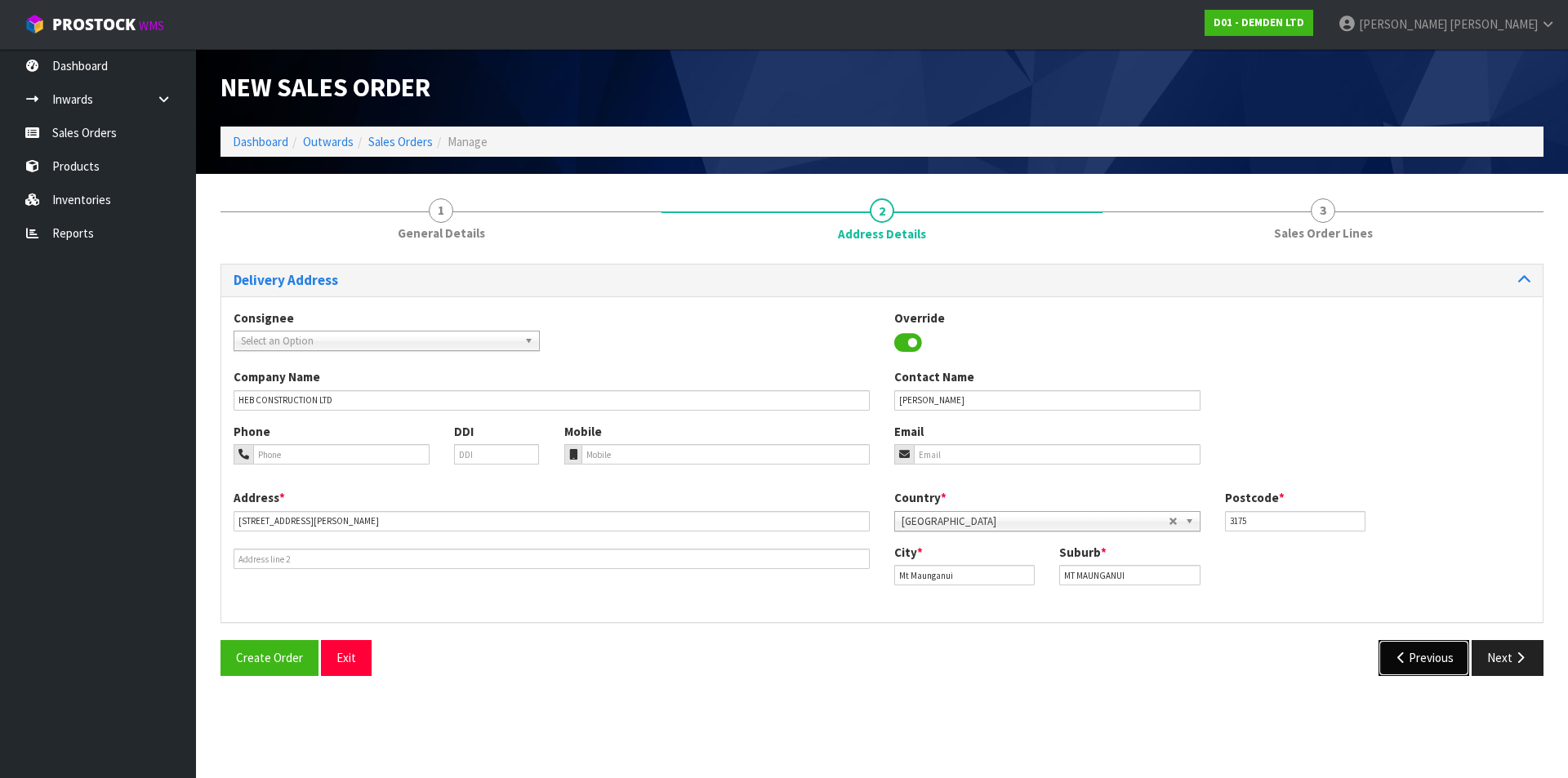
click at [1418, 660] on button "Previous" at bounding box center [1424, 658] width 91 height 35
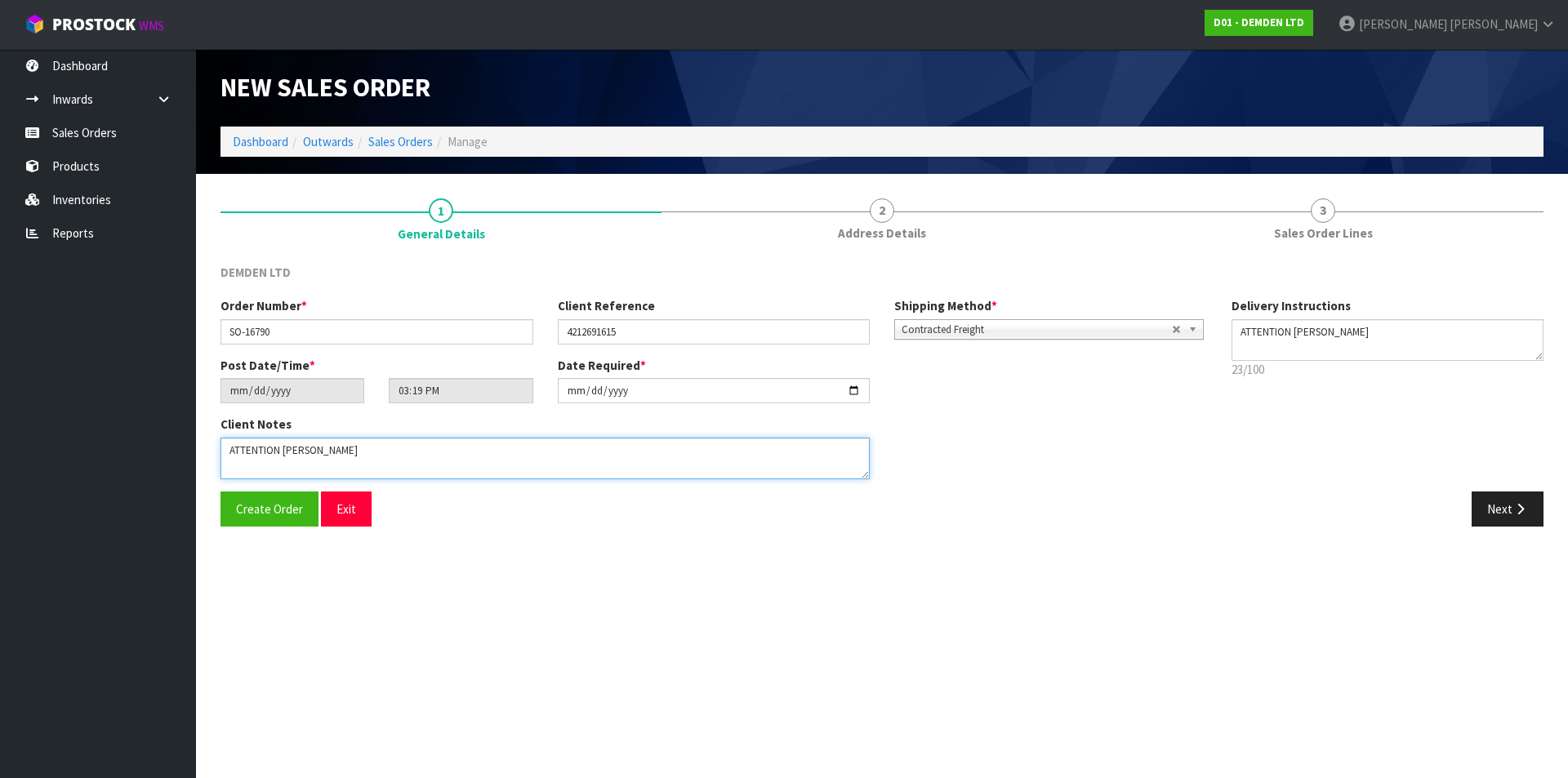
drag, startPoint x: 387, startPoint y: 440, endPoint x: 171, endPoint y: 421, distance: 216.8
click at [171, 421] on body "Toggle navigation ProStock WMS D01 - DEMDEN LTD [PERSON_NAME] Logout Dashboard …" at bounding box center [784, 389] width 1568 height 778
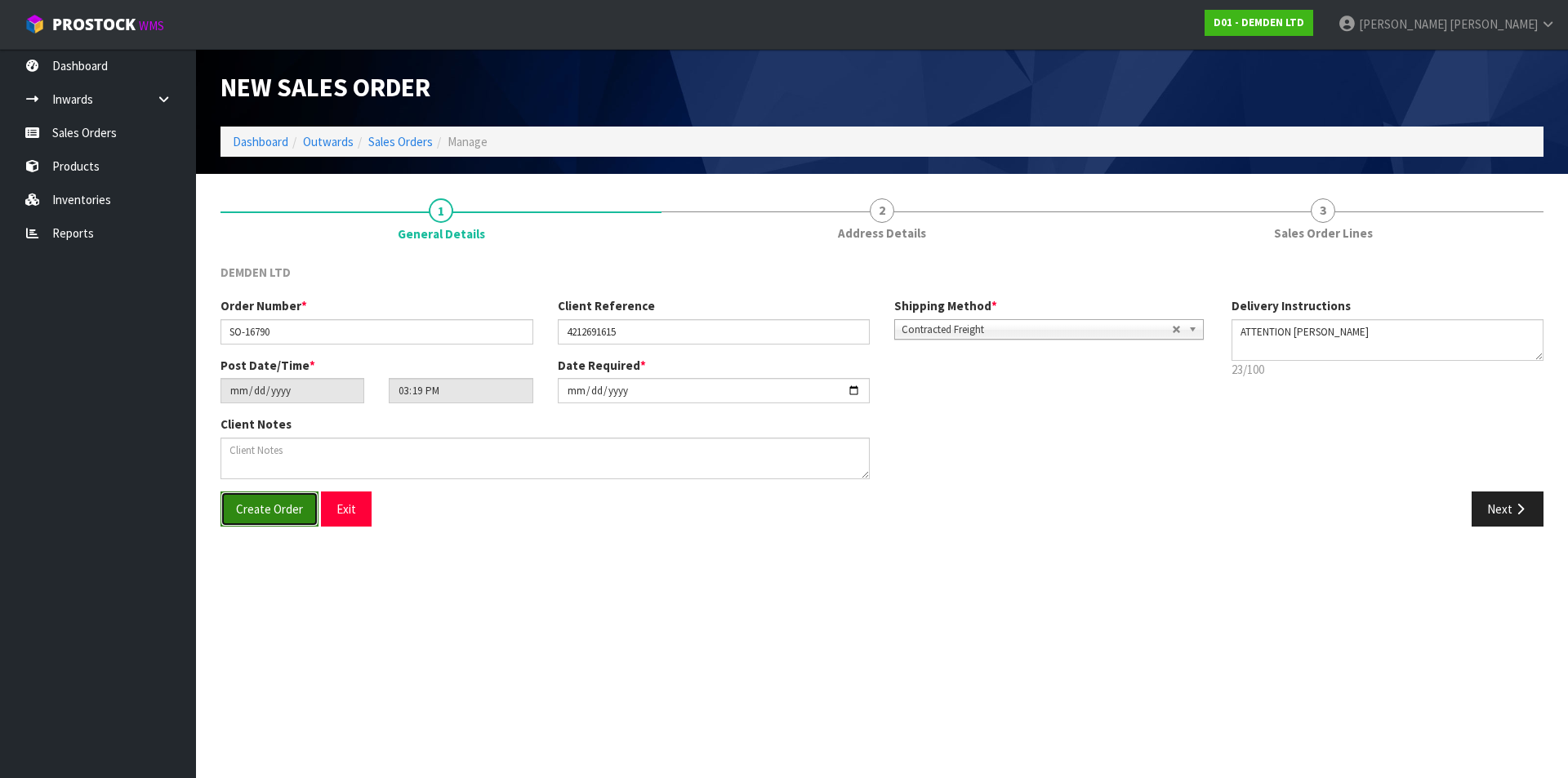
click at [266, 514] on span "Create Order" at bounding box center [269, 509] width 67 height 16
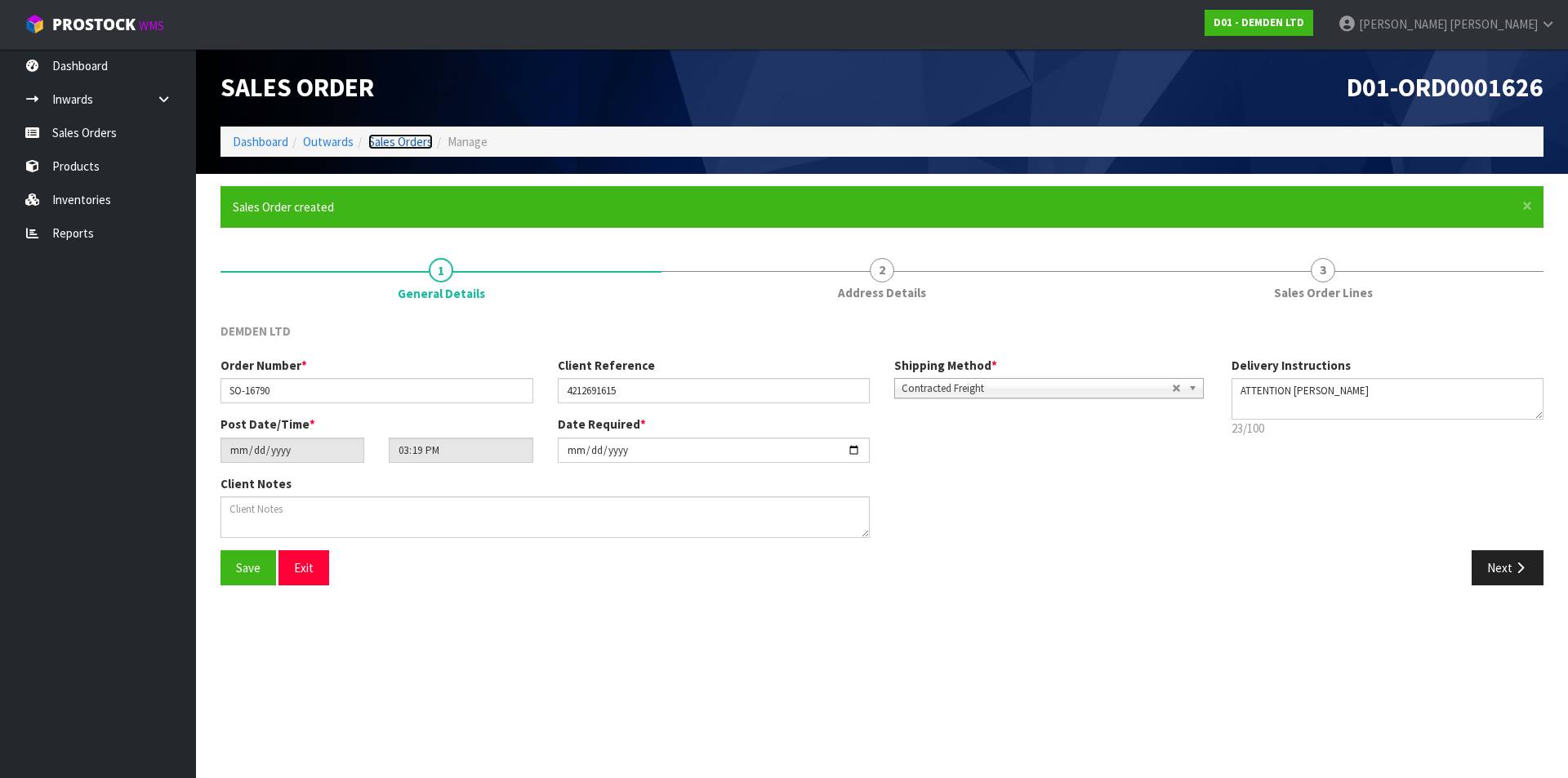
click at [404, 138] on link "Sales Orders" at bounding box center [400, 142] width 64 height 16
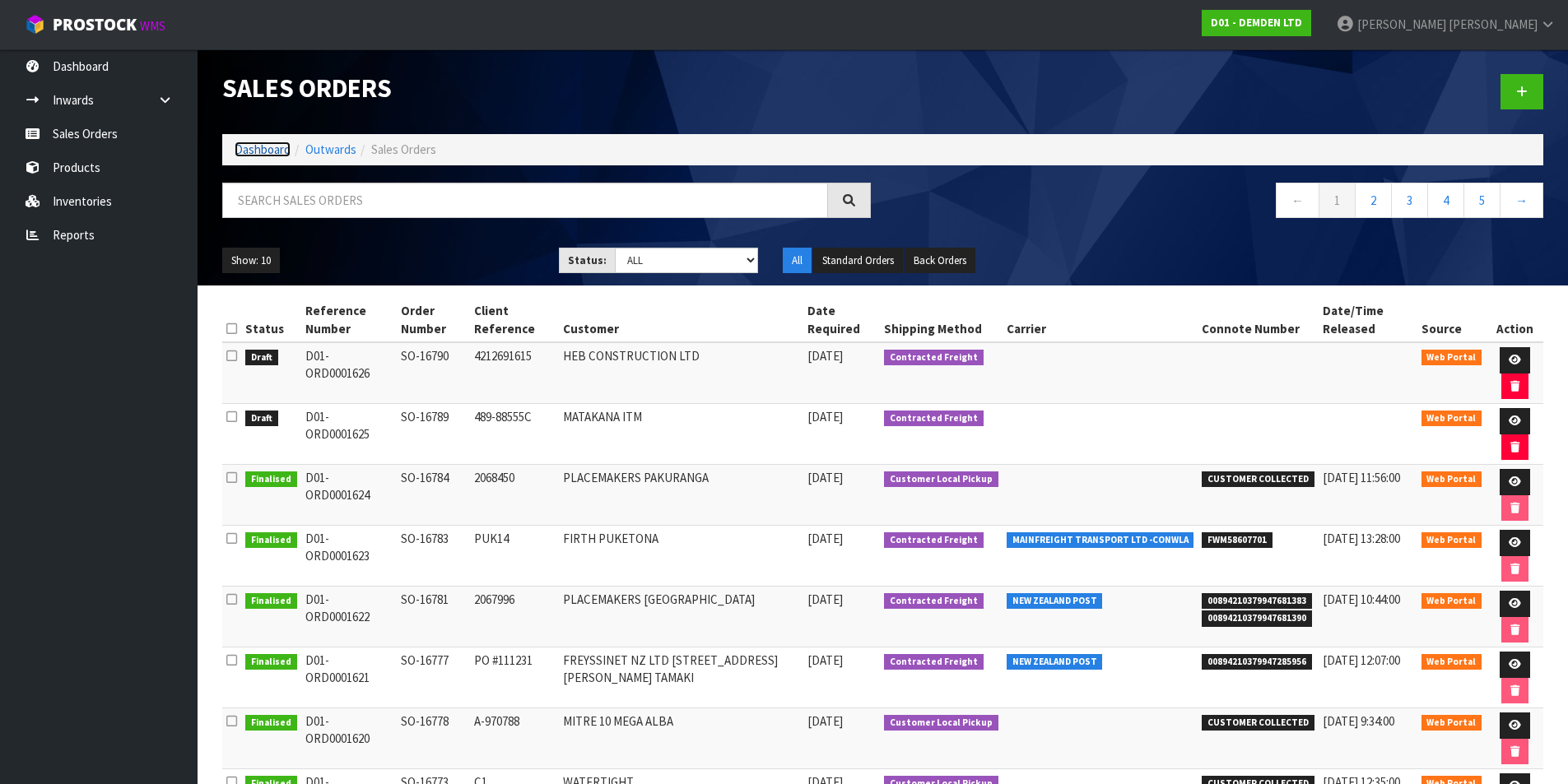
click at [267, 155] on link "Dashboard" at bounding box center [262, 149] width 56 height 16
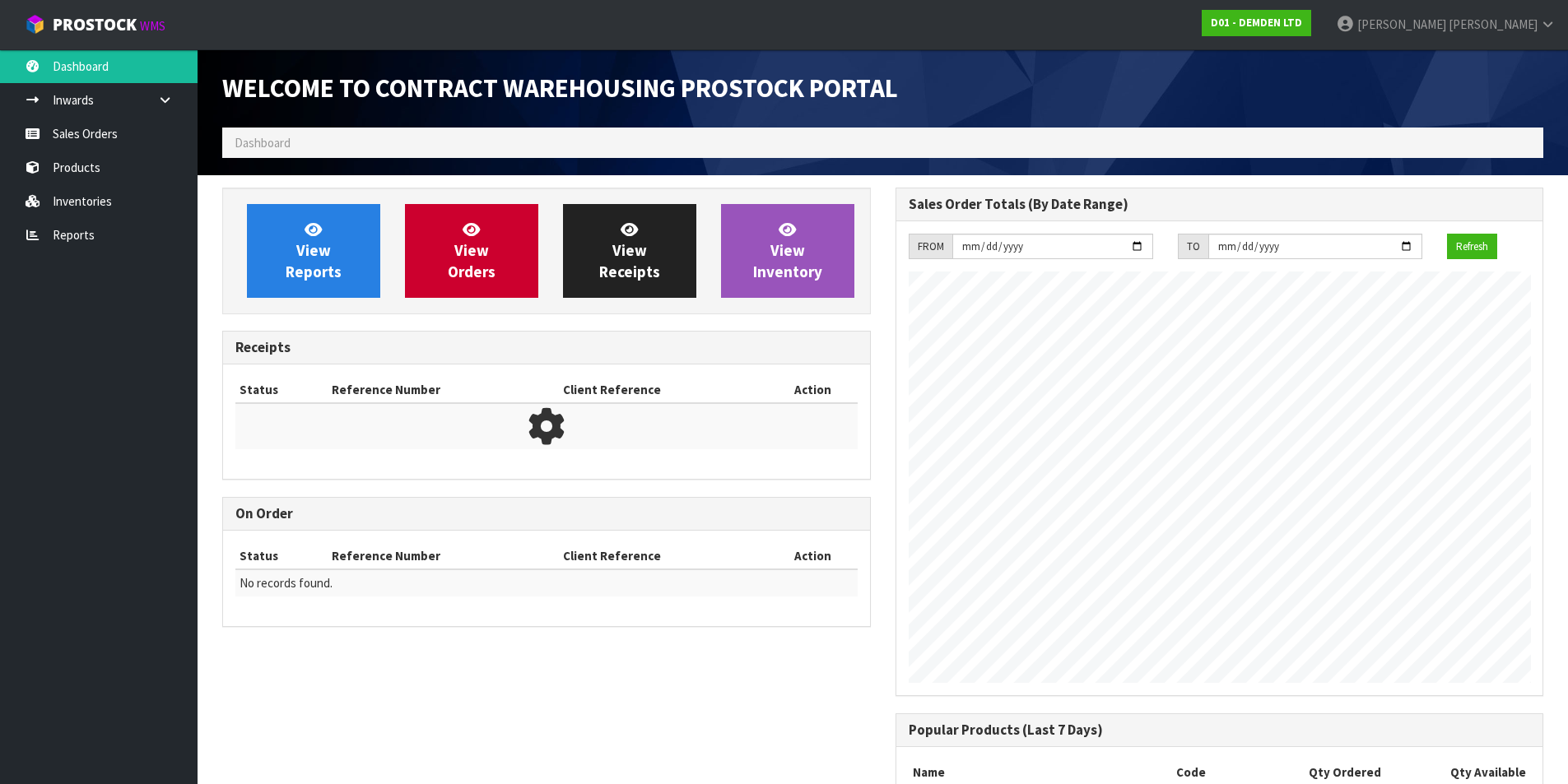
scroll to position [752, 672]
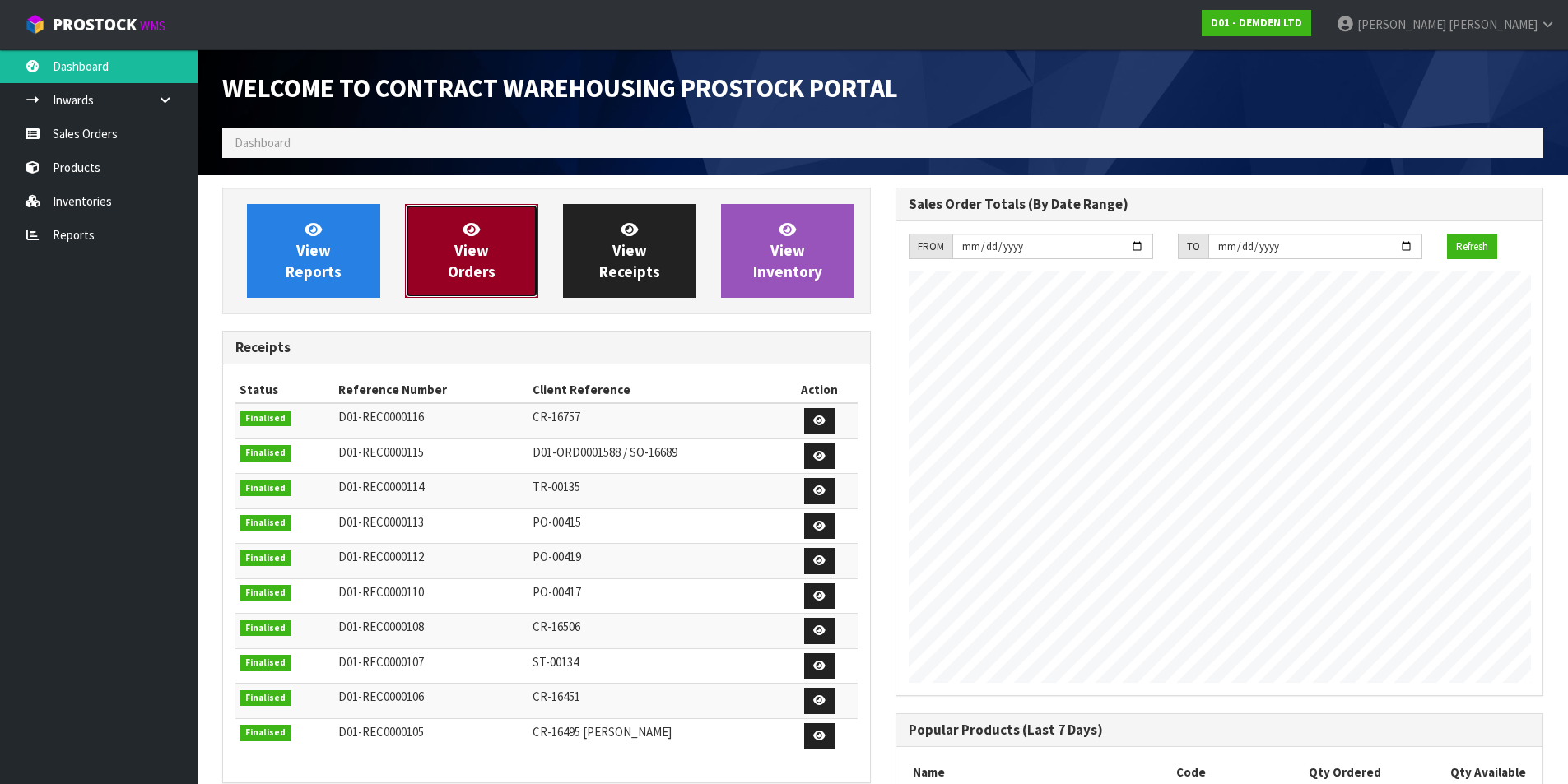
click at [481, 247] on span "View Orders" at bounding box center [471, 250] width 47 height 62
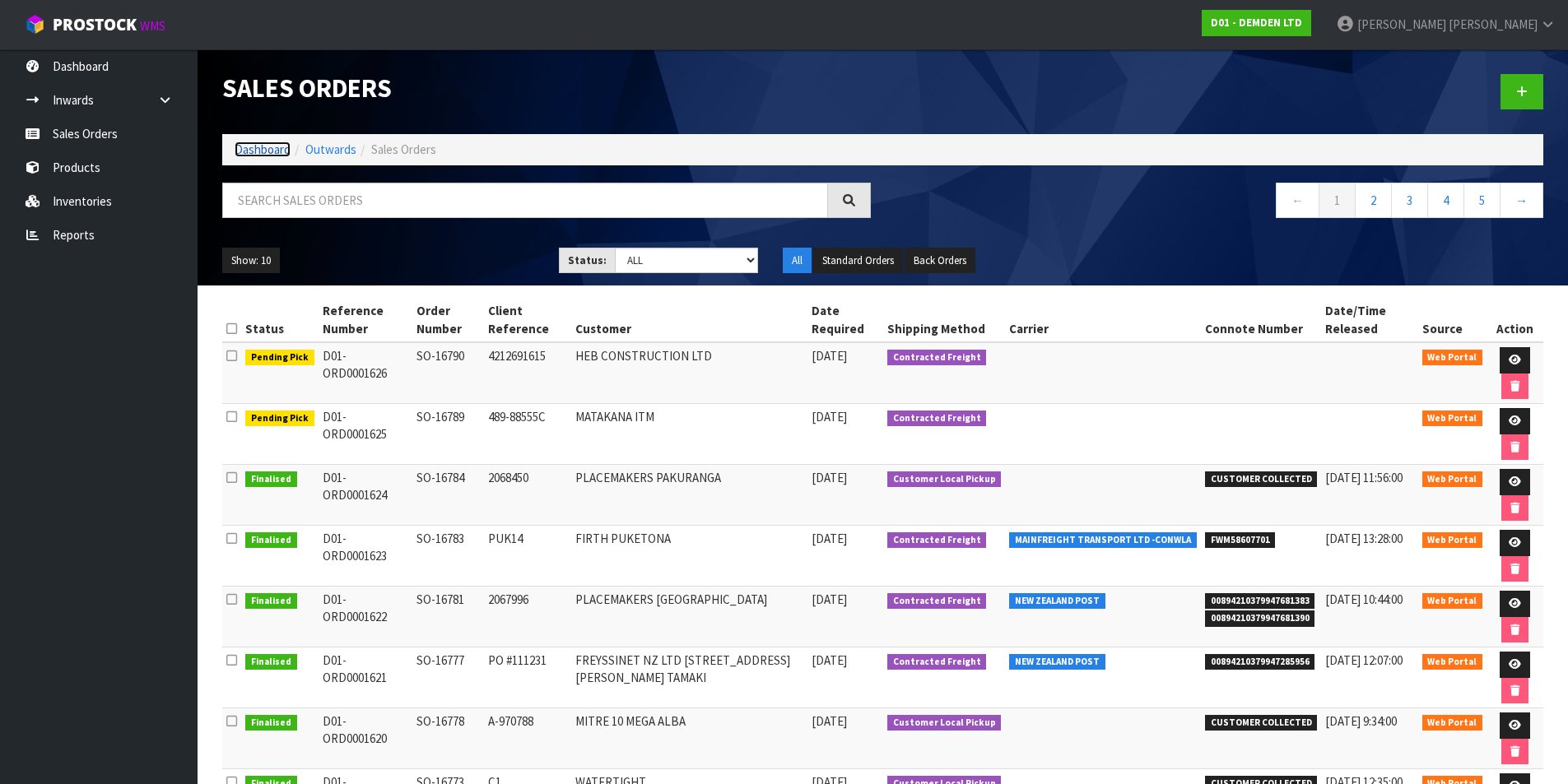
click at [275, 145] on link "Dashboard" at bounding box center [262, 149] width 56 height 16
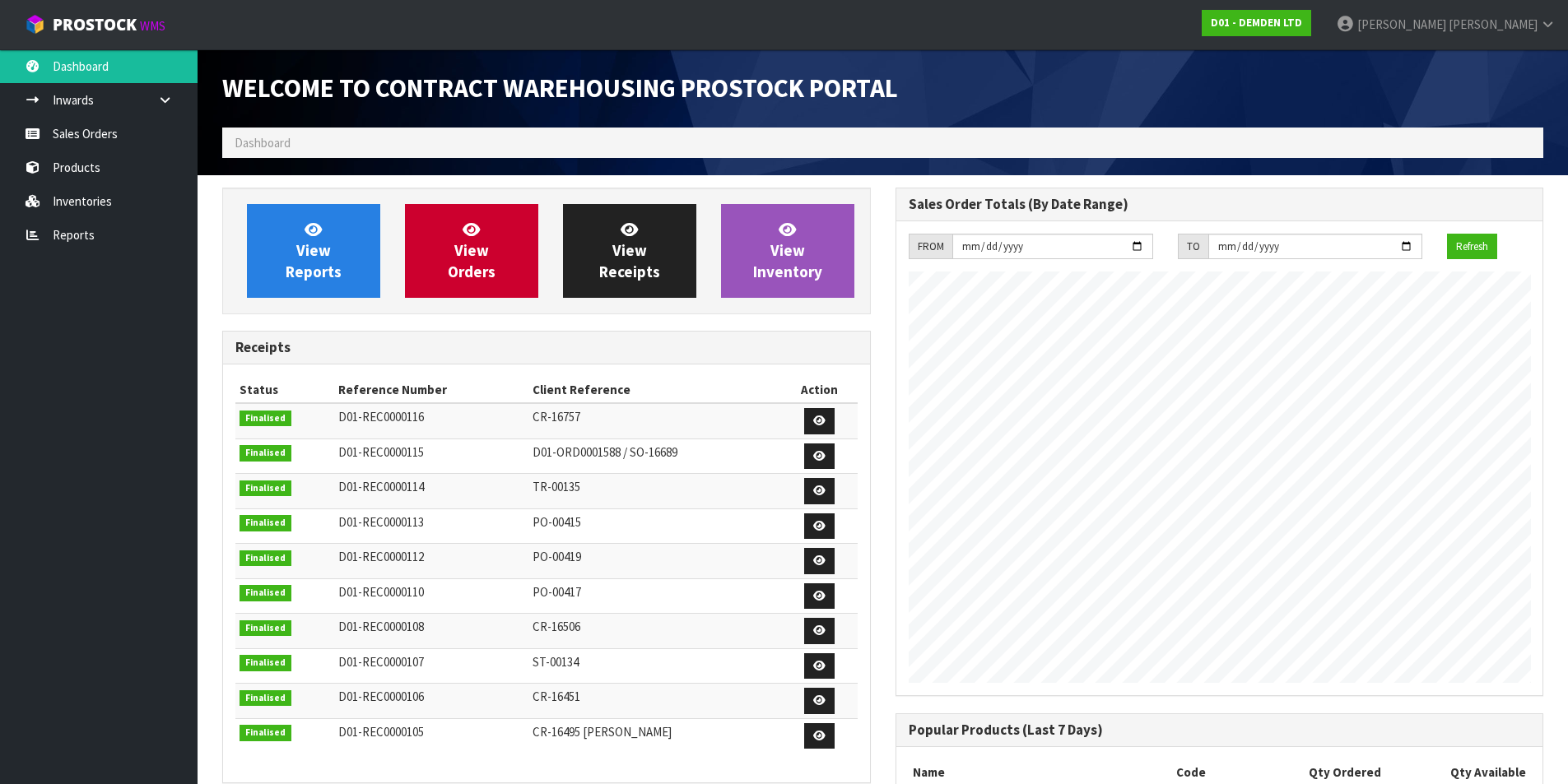
scroll to position [752, 672]
click at [1539, 27] on link "[PERSON_NAME]" at bounding box center [1447, 24] width 245 height 49
click at [1509, 68] on link "Logout" at bounding box center [1502, 66] width 130 height 22
